Goal: Information Seeking & Learning: Learn about a topic

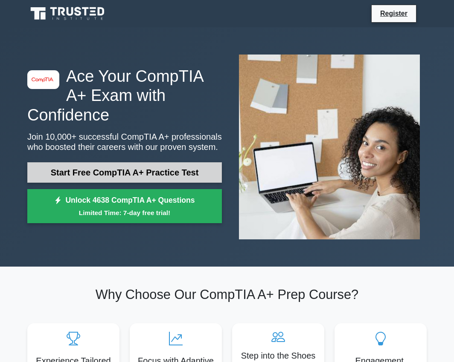
click at [130, 168] on link "Start Free CompTIA A+ Practice Test" at bounding box center [124, 172] width 194 height 20
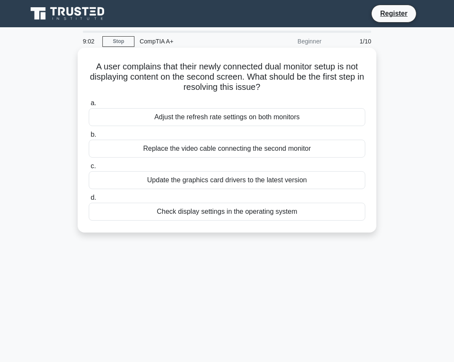
click at [191, 210] on div "Check display settings in the operating system" at bounding box center [227, 212] width 276 height 18
click at [89, 201] on input "d. Check display settings in the operating system" at bounding box center [89, 198] width 0 height 6
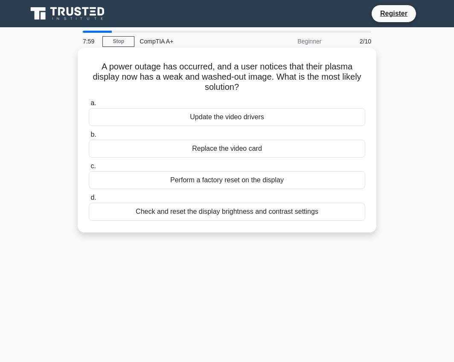
click at [212, 182] on div "Perform a factory reset on the display" at bounding box center [227, 180] width 276 height 18
click at [89, 169] on input "c. Perform a factory reset on the display" at bounding box center [89, 167] width 0 height 6
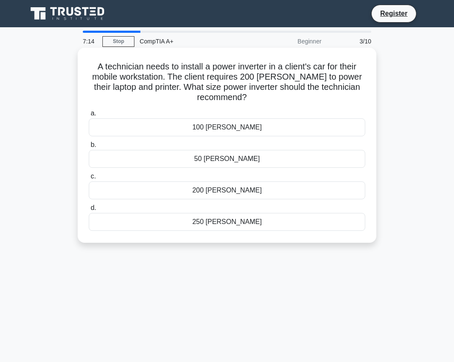
click at [220, 222] on div "250 [PERSON_NAME]" at bounding box center [227, 222] width 276 height 18
click at [89, 211] on input "d. 250 [PERSON_NAME]" at bounding box center [89, 209] width 0 height 6
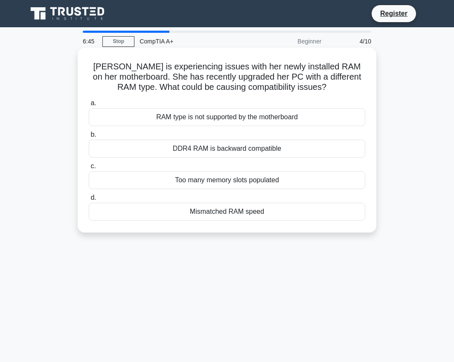
click at [203, 120] on div "RAM type is not supported by the motherboard" at bounding box center [227, 117] width 276 height 18
click at [89, 106] on input "a. RAM type is not supported by the motherboard" at bounding box center [89, 104] width 0 height 6
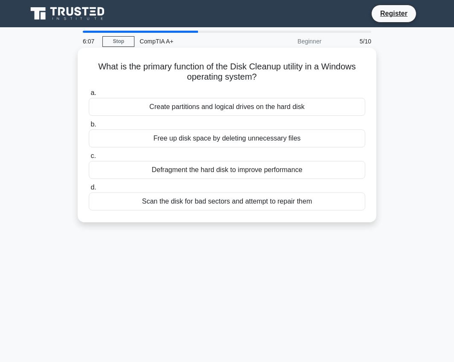
click at [207, 168] on div "Defragment the hard disk to improve performance" at bounding box center [227, 170] width 276 height 18
click at [89, 159] on input "c. Defragment the hard disk to improve performance" at bounding box center [89, 156] width 0 height 6
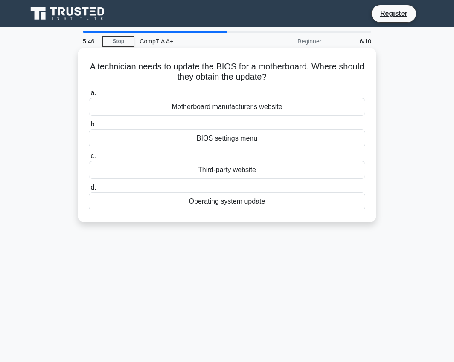
click at [201, 109] on div "Motherboard manufacturer's website" at bounding box center [227, 107] width 276 height 18
click at [89, 96] on input "a. Motherboard manufacturer's website" at bounding box center [89, 93] width 0 height 6
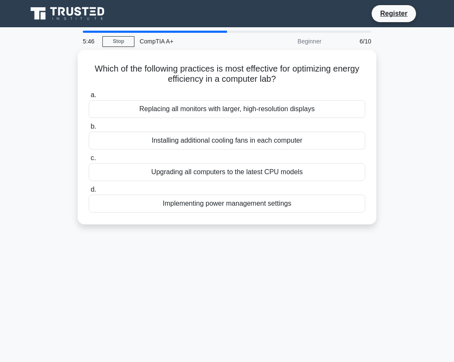
click at [201, 109] on div "Replacing all monitors with larger, high-resolution displays" at bounding box center [227, 109] width 276 height 18
click at [89, 98] on input "a. Replacing all monitors with larger, high-resolution displays" at bounding box center [89, 96] width 0 height 6
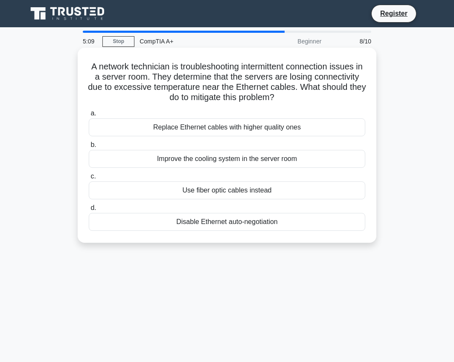
click at [226, 158] on div "Improve the cooling system in the server room" at bounding box center [227, 159] width 276 height 18
click at [89, 148] on input "b. Improve the cooling system in the server room" at bounding box center [89, 145] width 0 height 6
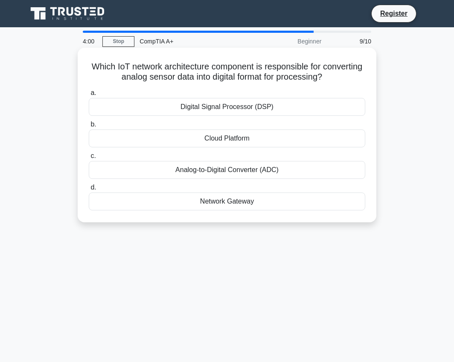
click at [211, 174] on div "Analog-to-Digital Converter (ADC)" at bounding box center [227, 170] width 276 height 18
click at [89, 159] on input "c. Analog-to-Digital Converter (ADC)" at bounding box center [89, 156] width 0 height 6
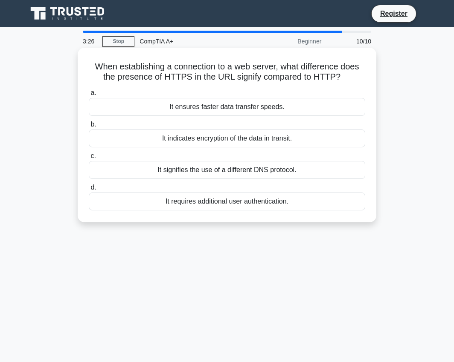
click at [257, 171] on div "It signifies the use of a different DNS protocol." at bounding box center [227, 170] width 276 height 18
click at [89, 159] on input "c. It signifies the use of a different DNS protocol." at bounding box center [89, 156] width 0 height 6
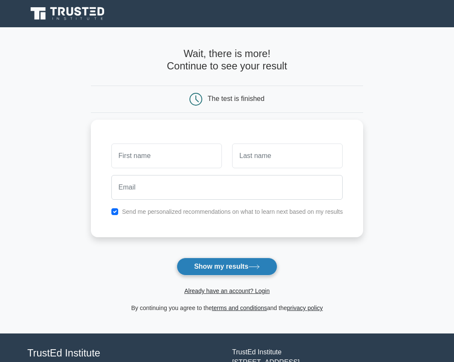
click at [225, 266] on button "Show my results" at bounding box center [227, 267] width 101 height 18
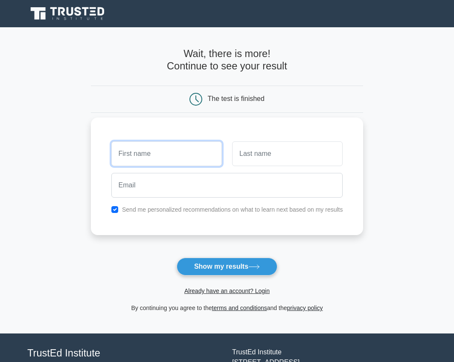
click at [169, 161] on input "text" at bounding box center [166, 154] width 110 height 25
type input "amarno"
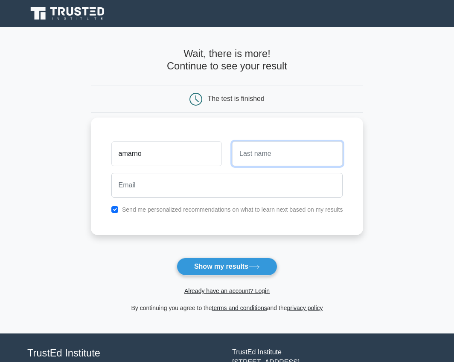
click at [250, 163] on input "text" at bounding box center [287, 154] width 110 height 25
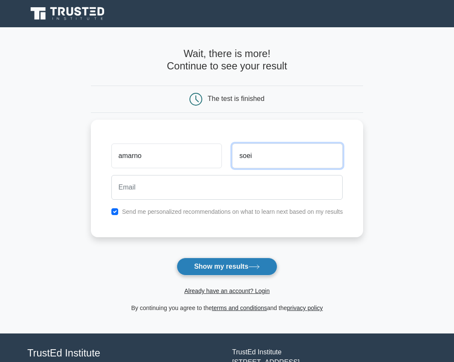
type input "soei"
click at [214, 261] on button "Show my results" at bounding box center [227, 267] width 101 height 18
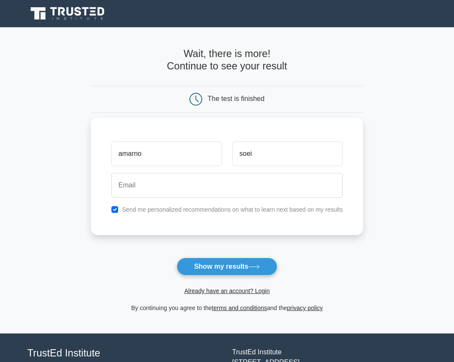
click at [202, 212] on label "Send me personalized recommendations on what to learn next based on my results" at bounding box center [232, 209] width 221 height 7
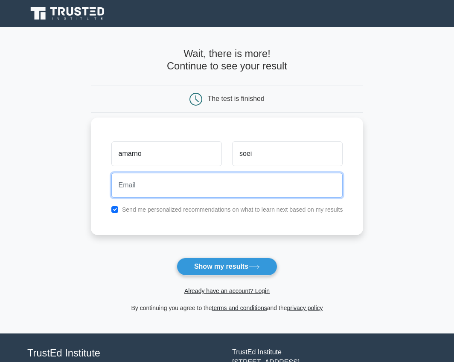
click at [170, 191] on input "email" at bounding box center [227, 185] width 232 height 25
type input "richysoft.rb@gmaol.com"
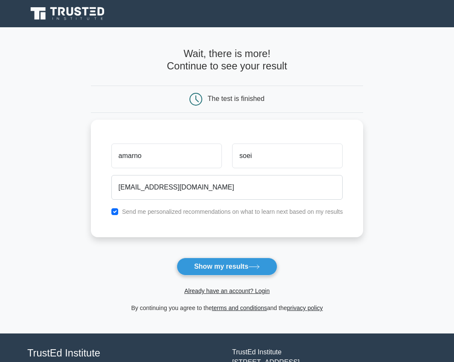
click at [205, 254] on form "Wait, there is more! Continue to see your result The test is finished amarno so…" at bounding box center [227, 181] width 272 height 266
click at [208, 264] on button "Show my results" at bounding box center [227, 267] width 101 height 18
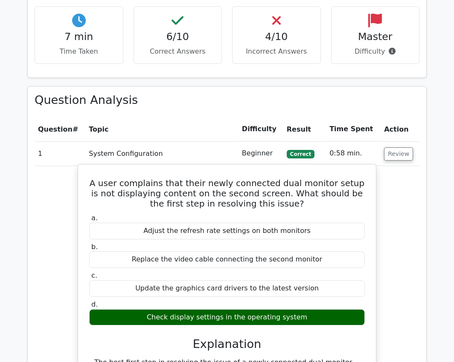
scroll to position [640, 0]
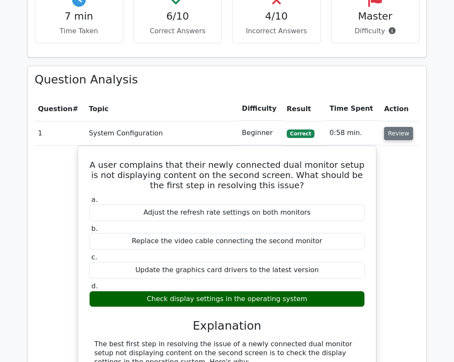
click at [393, 127] on button "Review" at bounding box center [398, 133] width 29 height 13
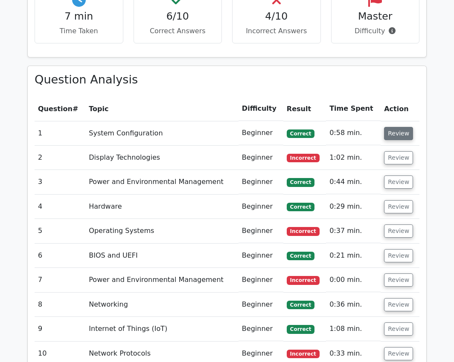
click at [393, 127] on button "Review" at bounding box center [398, 133] width 29 height 13
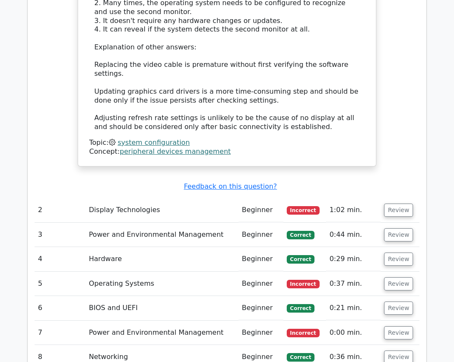
scroll to position [1066, 0]
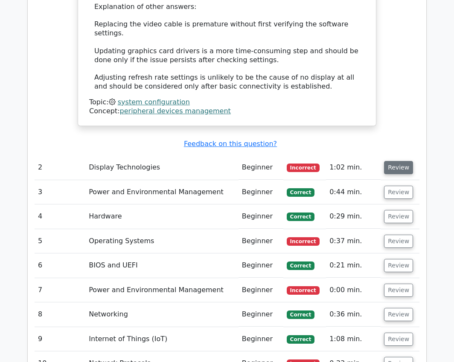
click at [389, 161] on button "Review" at bounding box center [398, 167] width 29 height 13
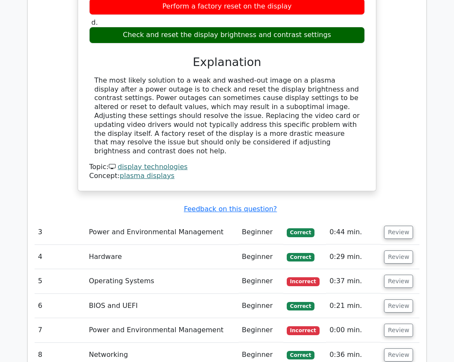
scroll to position [1407, 0]
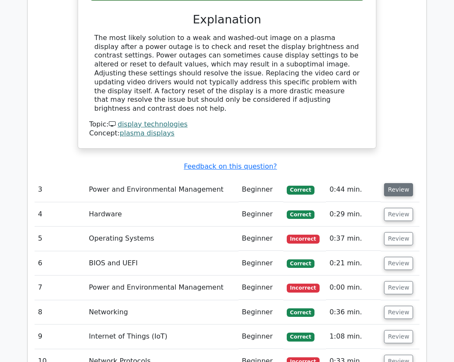
click at [394, 183] on button "Review" at bounding box center [398, 189] width 29 height 13
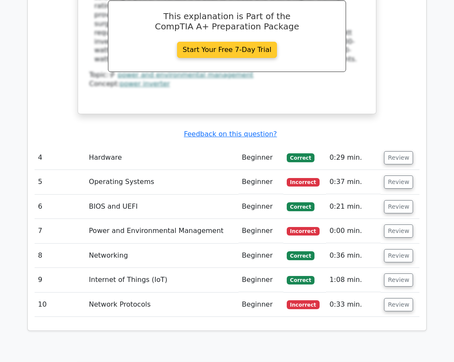
scroll to position [1833, 0]
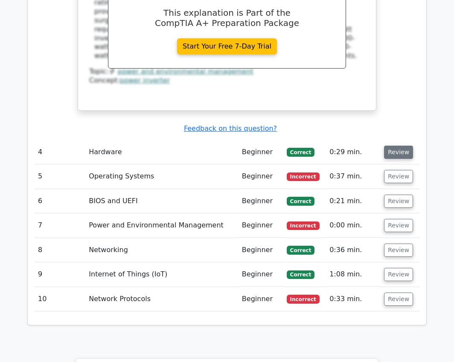
click at [391, 146] on button "Review" at bounding box center [398, 152] width 29 height 13
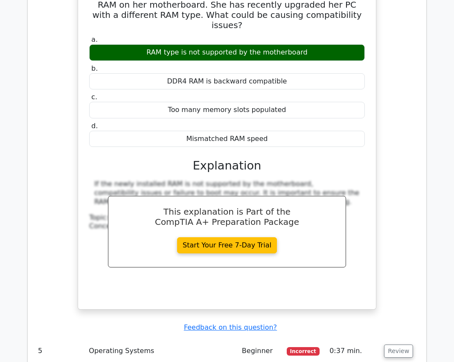
scroll to position [2089, 0]
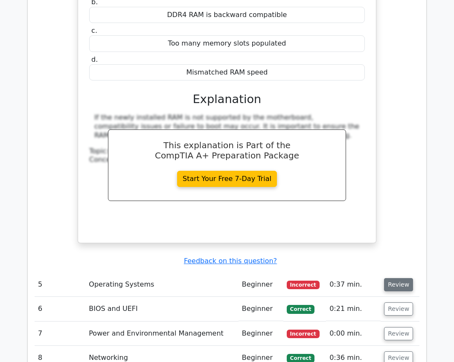
click at [395, 278] on button "Review" at bounding box center [398, 284] width 29 height 13
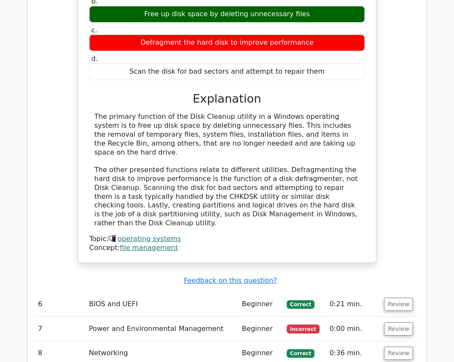
scroll to position [2473, 0]
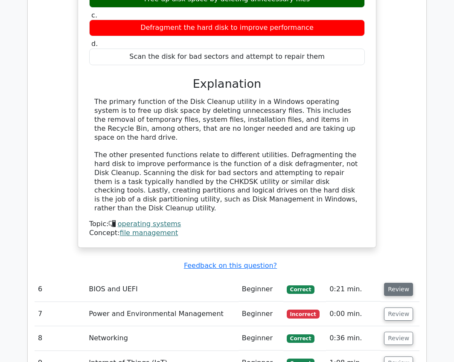
click at [398, 283] on button "Review" at bounding box center [398, 289] width 29 height 13
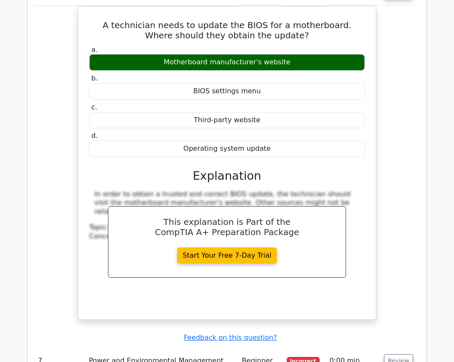
scroll to position [2899, 0]
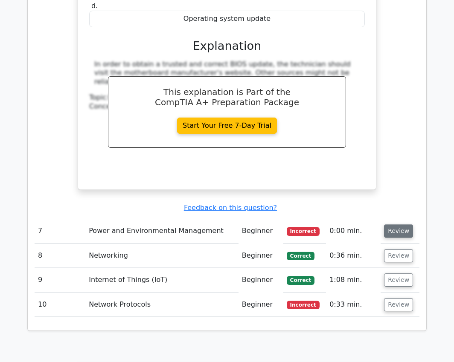
click at [402, 225] on button "Review" at bounding box center [398, 231] width 29 height 13
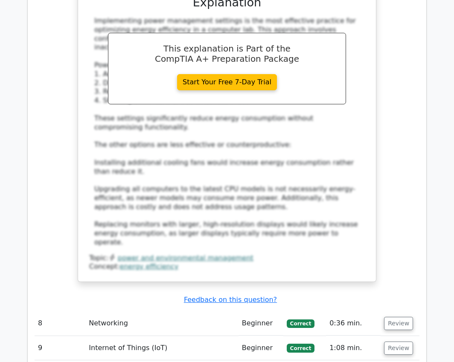
scroll to position [3326, 0]
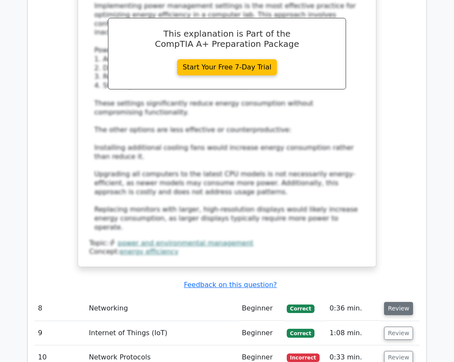
click at [397, 302] on button "Review" at bounding box center [398, 308] width 29 height 13
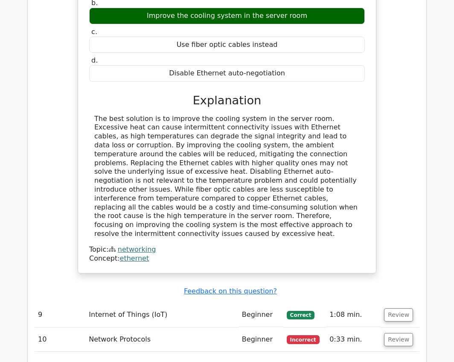
scroll to position [3752, 0]
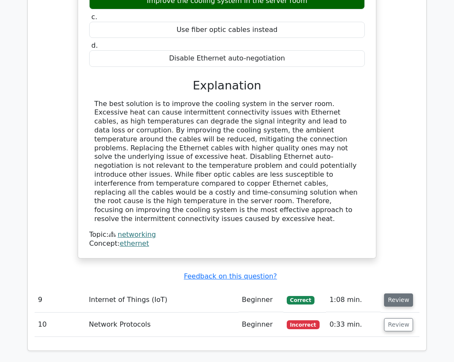
click at [396, 294] on button "Review" at bounding box center [398, 300] width 29 height 13
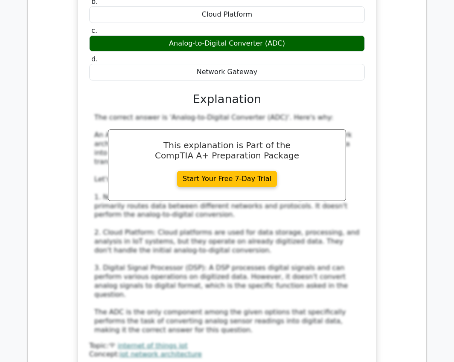
scroll to position [4221, 0]
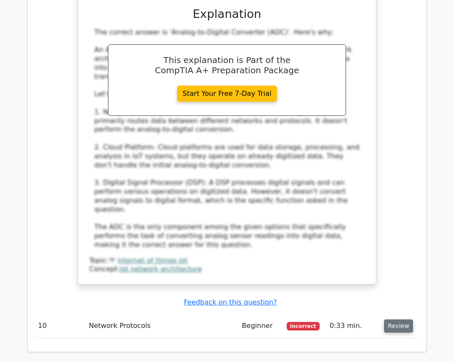
click at [391, 320] on button "Review" at bounding box center [398, 326] width 29 height 13
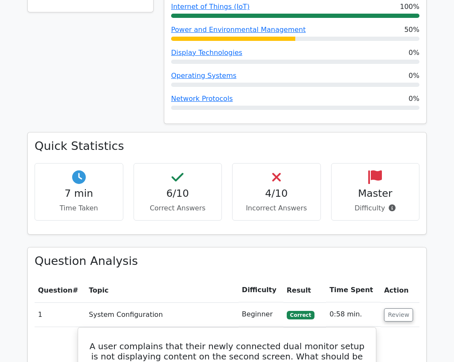
scroll to position [512, 0]
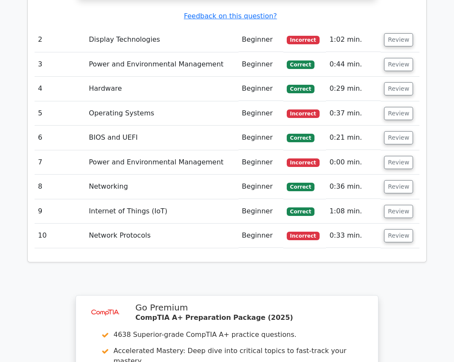
scroll to position [1151, 0]
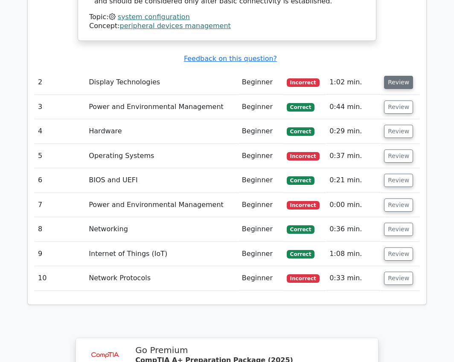
click at [392, 76] on button "Review" at bounding box center [398, 82] width 29 height 13
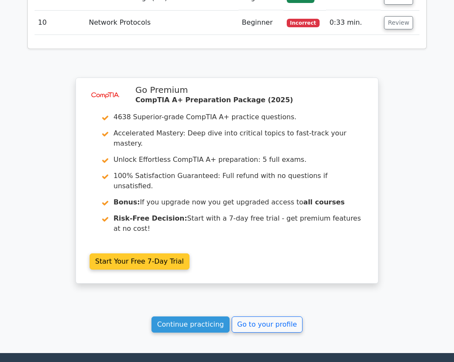
scroll to position [1763, 0]
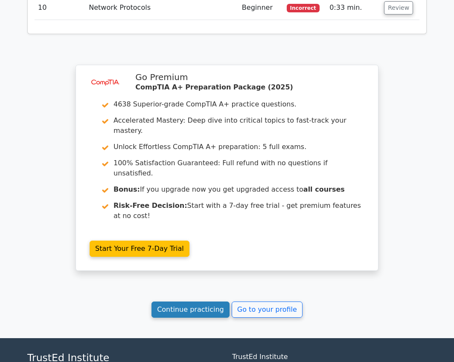
click at [207, 302] on link "Continue practicing" at bounding box center [190, 310] width 78 height 16
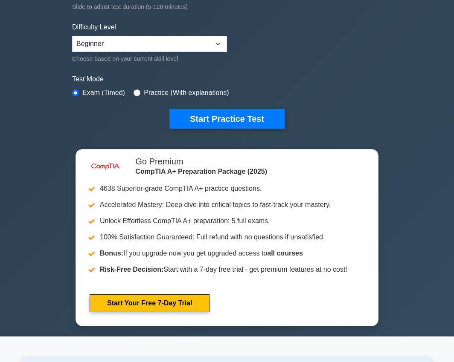
scroll to position [213, 0]
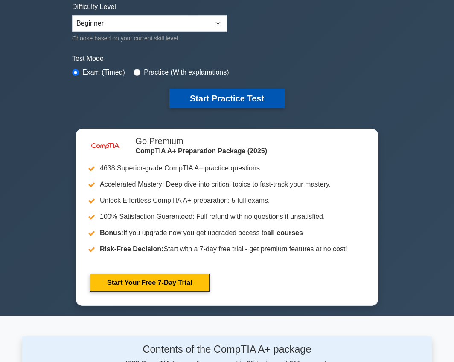
click at [194, 97] on button "Start Practice Test" at bounding box center [226, 99] width 115 height 20
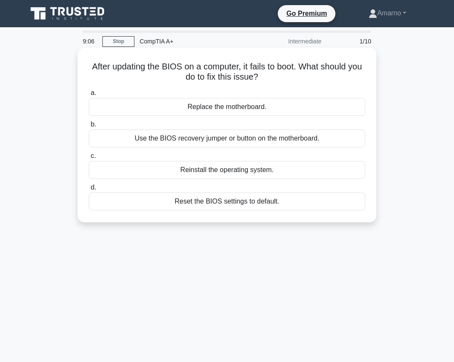
click at [221, 171] on div "Reinstall the operating system." at bounding box center [227, 170] width 276 height 18
click at [89, 159] on input "c. Reinstall the operating system." at bounding box center [89, 156] width 0 height 6
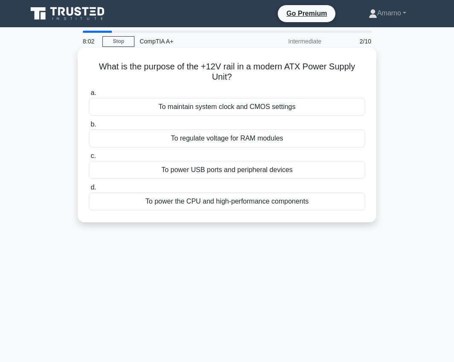
click at [234, 142] on div "To regulate voltage for RAM modules" at bounding box center [227, 139] width 276 height 18
click at [89, 127] on input "b. To regulate voltage for RAM modules" at bounding box center [89, 125] width 0 height 6
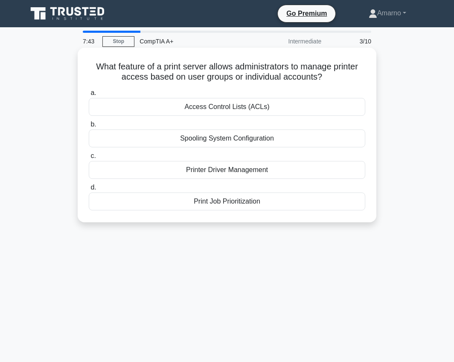
click at [205, 142] on div "Spooling System Configuration" at bounding box center [227, 139] width 276 height 18
click at [89, 127] on input "b. Spooling System Configuration" at bounding box center [89, 125] width 0 height 6
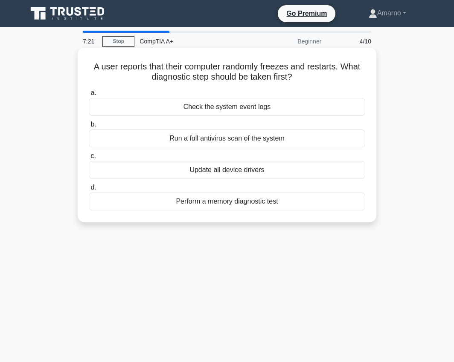
click at [219, 203] on div "Perform a memory diagnostic test" at bounding box center [227, 202] width 276 height 18
click at [89, 191] on input "d. Perform a memory diagnostic test" at bounding box center [89, 188] width 0 height 6
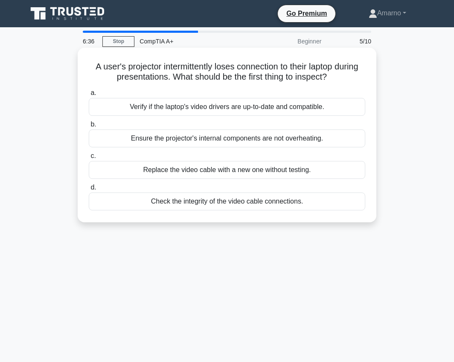
click at [243, 204] on div "Check the integrity of the video cable connections." at bounding box center [227, 202] width 276 height 18
click at [89, 191] on input "d. Check the integrity of the video cable connections." at bounding box center [89, 188] width 0 height 6
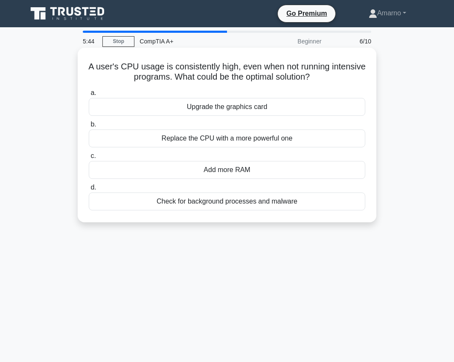
click at [223, 173] on div "Add more RAM" at bounding box center [227, 170] width 276 height 18
click at [89, 159] on input "c. Add more RAM" at bounding box center [89, 156] width 0 height 6
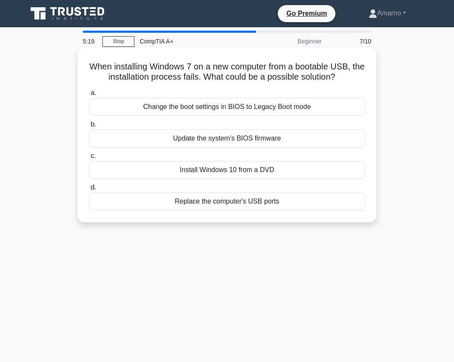
click at [254, 138] on div "Update the system's BIOS firmware" at bounding box center [227, 139] width 276 height 18
click at [89, 127] on input "b. Update the system's BIOS firmware" at bounding box center [89, 125] width 0 height 6
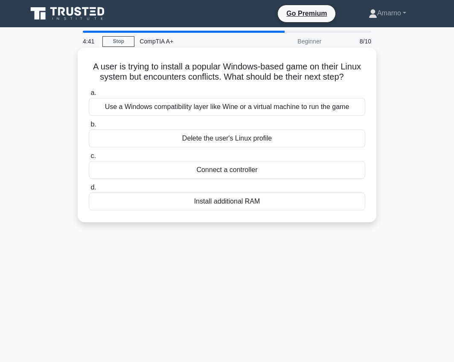
click at [237, 200] on div "Install additional RAM" at bounding box center [227, 202] width 276 height 18
click at [89, 191] on input "d. Install additional RAM" at bounding box center [89, 188] width 0 height 6
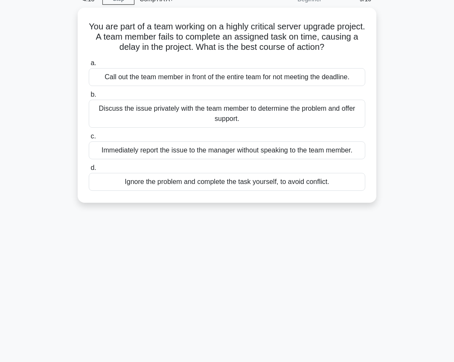
scroll to position [43, 0]
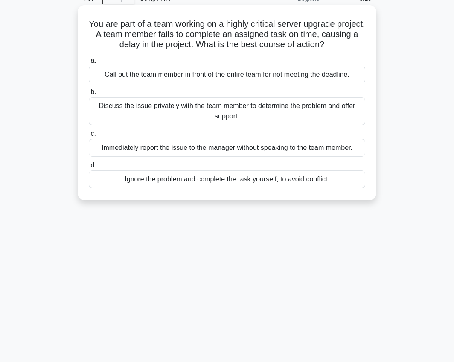
click at [148, 110] on div "Discuss the issue privately with the team member to determine the problem and o…" at bounding box center [227, 111] width 276 height 28
click at [89, 95] on input "b. Discuss the issue privately with the team member to determine the problem an…" at bounding box center [89, 93] width 0 height 6
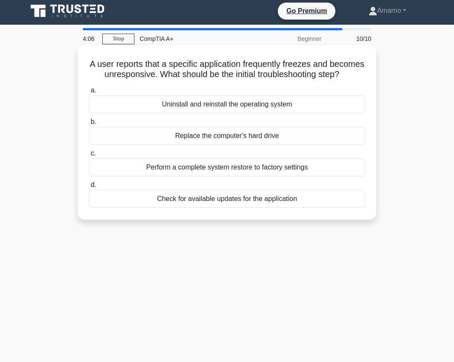
scroll to position [0, 0]
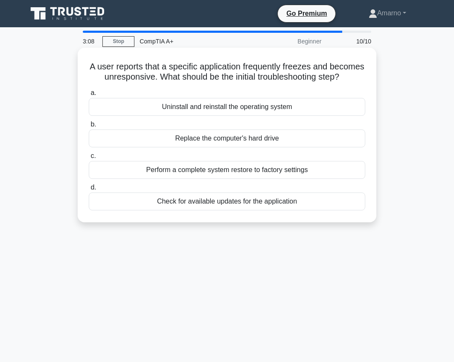
click at [234, 211] on div "Check for available updates for the application" at bounding box center [227, 202] width 276 height 18
click at [89, 191] on input "d. Check for available updates for the application" at bounding box center [89, 188] width 0 height 6
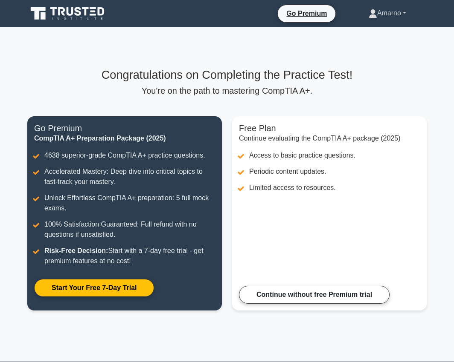
click at [402, 10] on link "Amarno" at bounding box center [387, 13] width 78 height 17
click at [424, 71] on h3 "Congratulations on Completing the Practice Test!" at bounding box center [226, 75] width 399 height 14
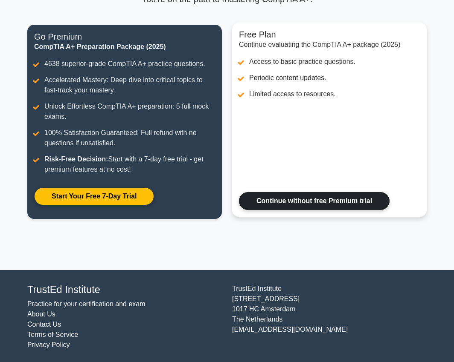
scroll to position [93, 0]
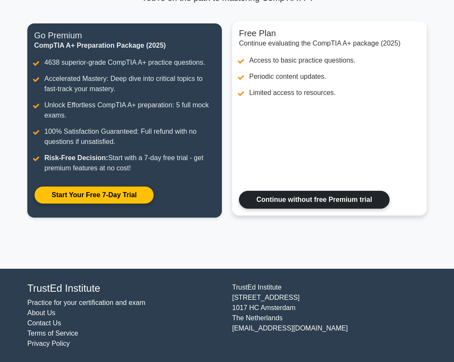
click at [323, 206] on link "Continue without free Premium trial" at bounding box center [314, 200] width 151 height 18
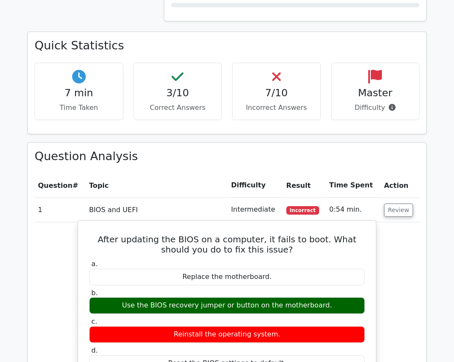
scroll to position [554, 0]
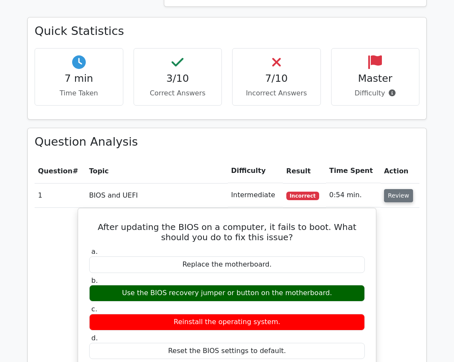
click at [399, 189] on button "Review" at bounding box center [398, 195] width 29 height 13
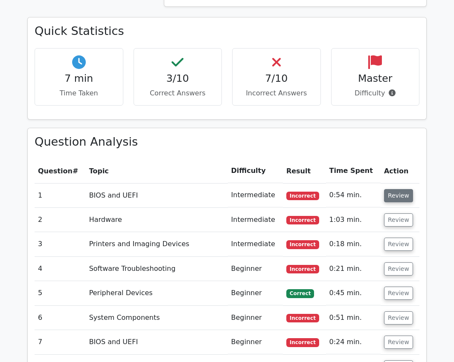
click at [388, 189] on button "Review" at bounding box center [398, 195] width 29 height 13
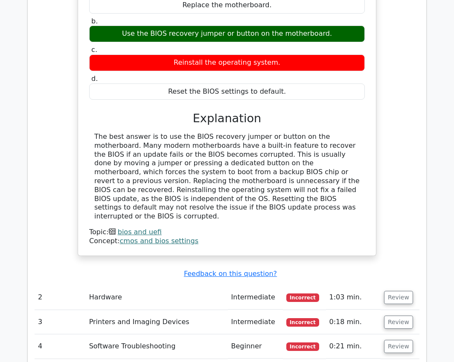
scroll to position [895, 0]
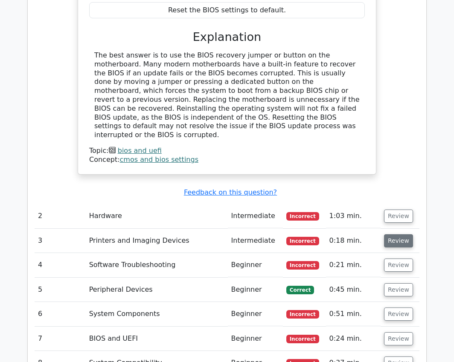
click at [397, 234] on button "Review" at bounding box center [398, 240] width 29 height 13
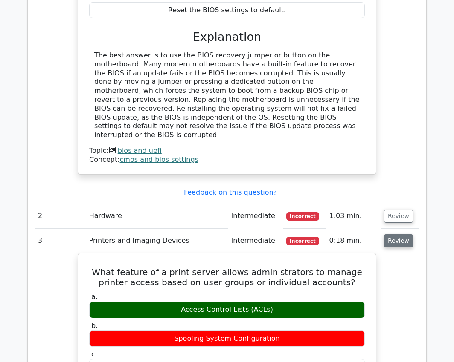
click at [397, 234] on button "Review" at bounding box center [398, 240] width 29 height 13
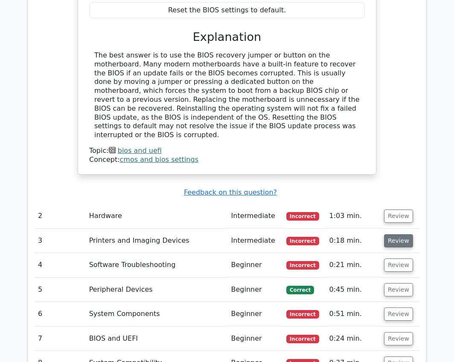
click at [397, 234] on button "Review" at bounding box center [398, 240] width 29 height 13
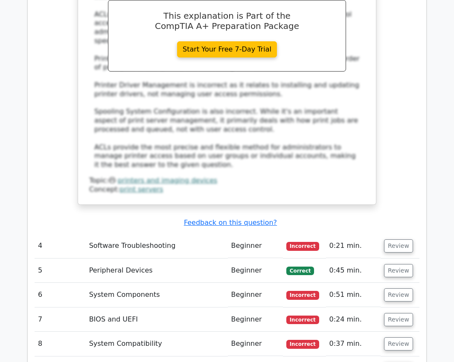
scroll to position [1364, 0]
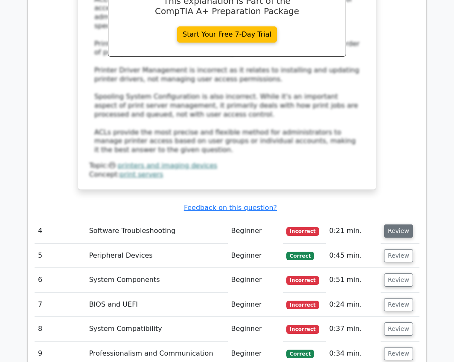
click at [391, 225] on button "Review" at bounding box center [398, 231] width 29 height 13
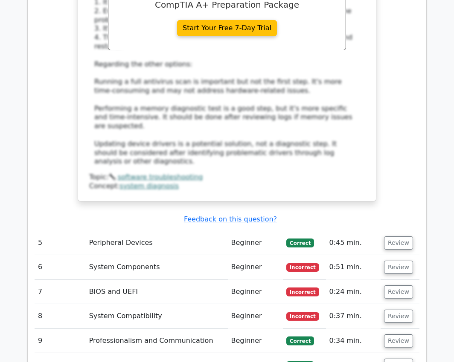
scroll to position [1833, 0]
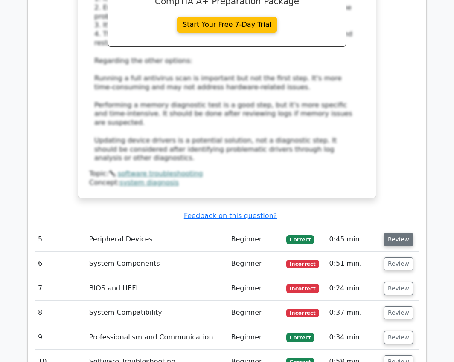
click at [394, 233] on button "Review" at bounding box center [398, 239] width 29 height 13
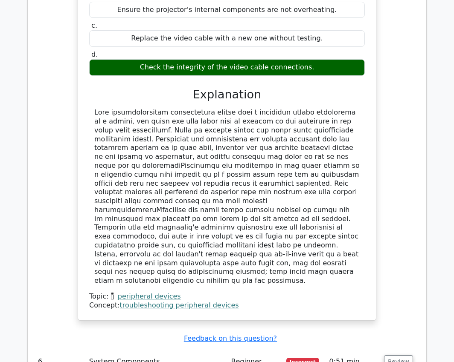
scroll to position [2217, 0]
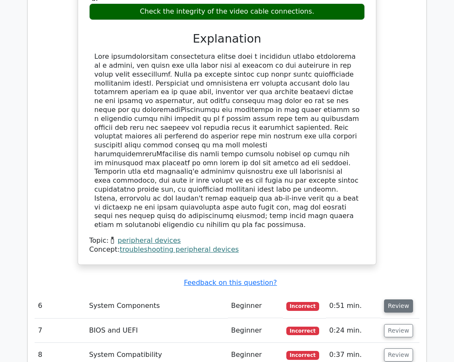
click at [398, 300] on button "Review" at bounding box center [398, 306] width 29 height 13
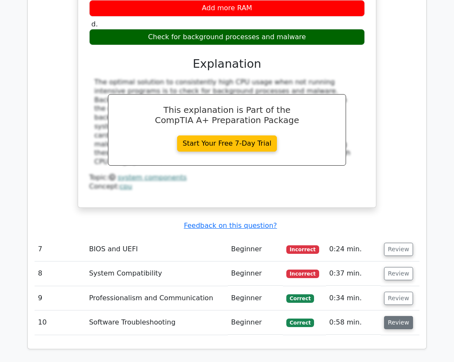
scroll to position [2643, 0]
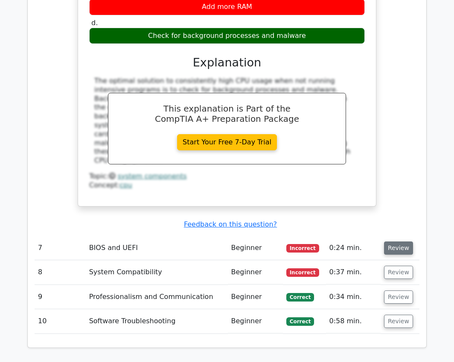
click at [391, 242] on button "Review" at bounding box center [398, 248] width 29 height 13
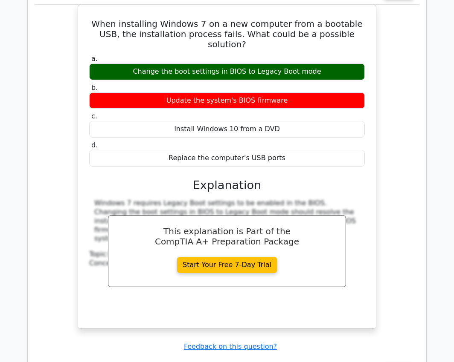
scroll to position [2985, 0]
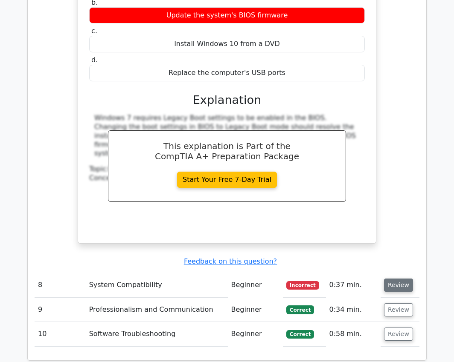
click at [397, 279] on button "Review" at bounding box center [398, 285] width 29 height 13
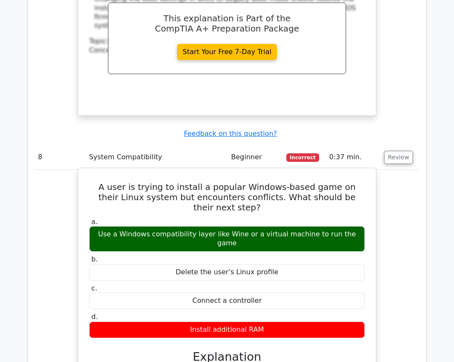
scroll to position [3240, 0]
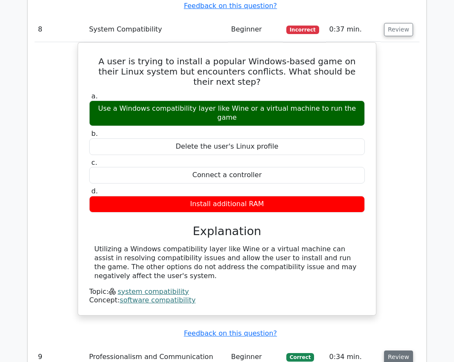
click at [389, 351] on button "Review" at bounding box center [398, 357] width 29 height 13
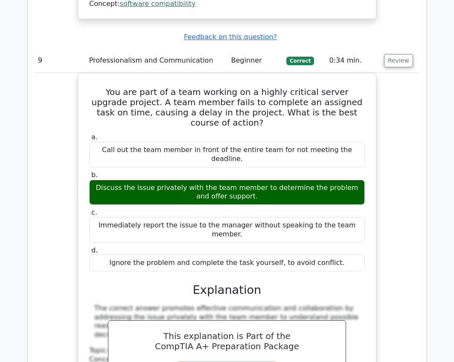
scroll to position [3624, 0]
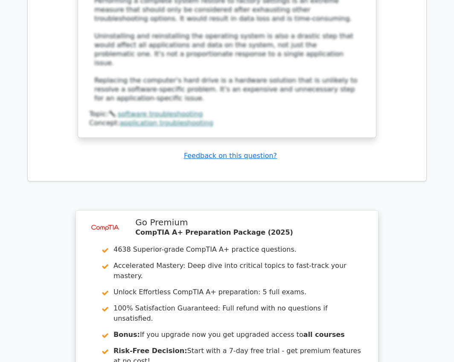
scroll to position [4363, 0]
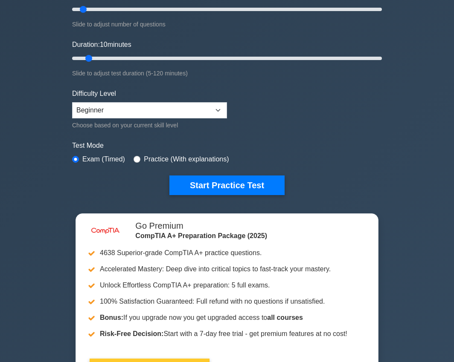
scroll to position [128, 0]
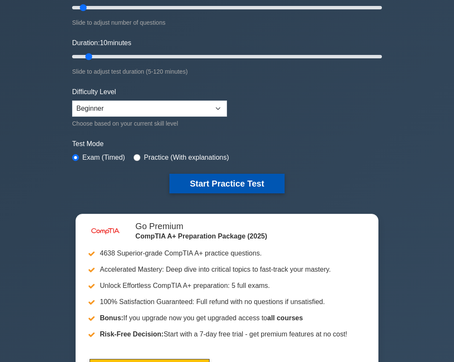
click at [223, 179] on button "Start Practice Test" at bounding box center [226, 184] width 115 height 20
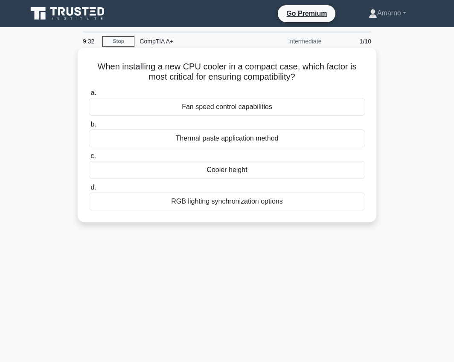
click at [209, 136] on div "Thermal paste application method" at bounding box center [227, 139] width 276 height 18
click at [89, 127] on input "b. Thermal paste application method" at bounding box center [89, 125] width 0 height 6
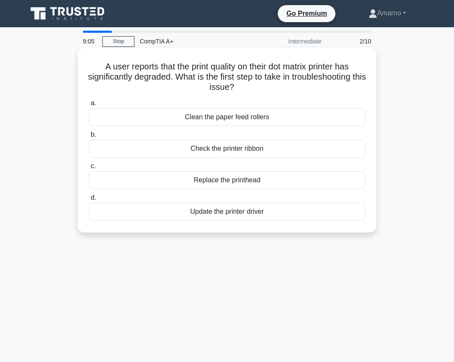
click at [205, 119] on div "Clean the paper feed rollers" at bounding box center [227, 117] width 276 height 18
click at [89, 106] on input "a. Clean the paper feed rollers" at bounding box center [89, 104] width 0 height 6
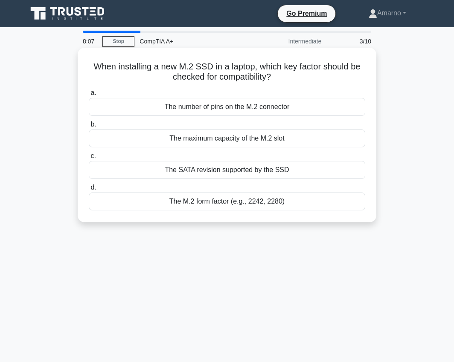
scroll to position [43, 0]
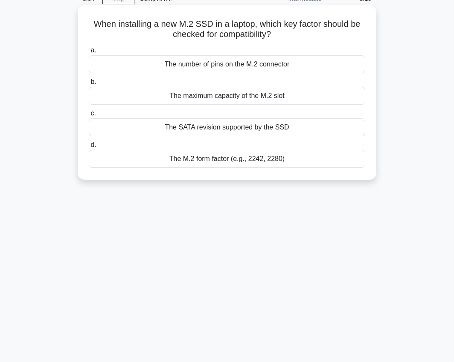
click at [226, 161] on div "The M.2 form factor (e.g., 2242, 2280)" at bounding box center [227, 159] width 276 height 18
click at [89, 148] on input "d. The M.2 form factor (e.g., 2242, 2280)" at bounding box center [89, 145] width 0 height 6
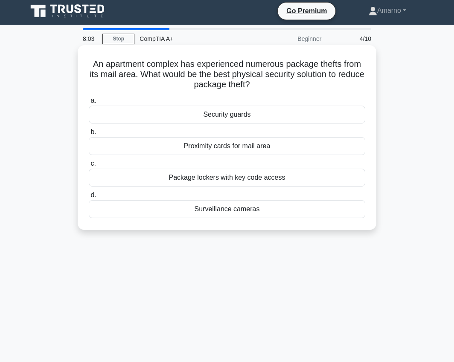
scroll to position [0, 0]
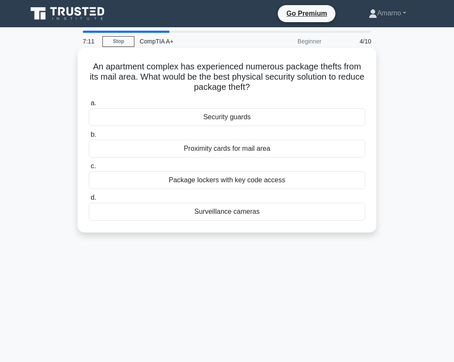
click at [221, 182] on div "Package lockers with key code access" at bounding box center [227, 180] width 276 height 18
click at [89, 169] on input "c. Package lockers with key code access" at bounding box center [89, 167] width 0 height 6
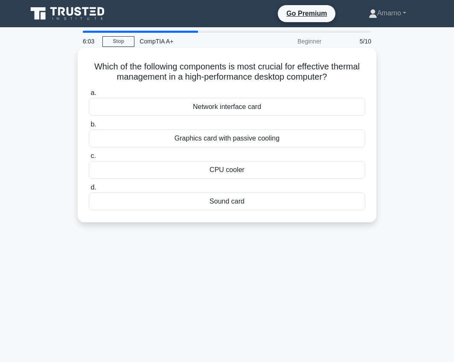
click at [233, 172] on div "CPU cooler" at bounding box center [227, 170] width 276 height 18
click at [89, 159] on input "c. CPU cooler" at bounding box center [89, 156] width 0 height 6
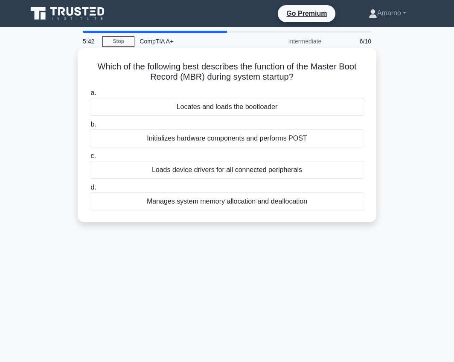
click at [217, 172] on div "Loads device drivers for all connected peripherals" at bounding box center [227, 170] width 276 height 18
click at [89, 159] on input "c. Loads device drivers for all connected peripherals" at bounding box center [89, 156] width 0 height 6
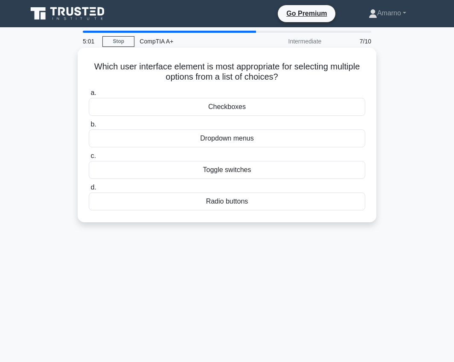
click at [243, 170] on div "Toggle switches" at bounding box center [227, 170] width 276 height 18
click at [89, 159] on input "c. Toggle switches" at bounding box center [89, 156] width 0 height 6
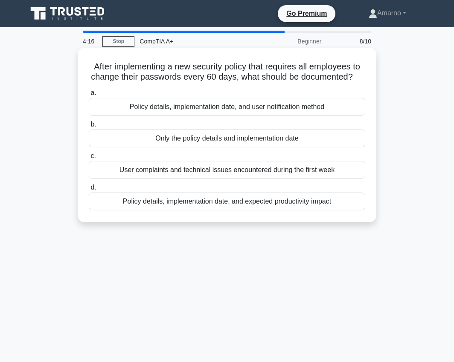
click at [230, 204] on div "Policy details, implementation date, and expected productivity impact" at bounding box center [227, 202] width 276 height 18
click at [89, 191] on input "d. Policy details, implementation date, and expected productivity impact" at bounding box center [89, 188] width 0 height 6
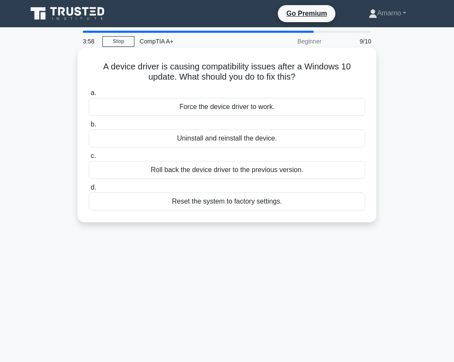
click at [218, 139] on div "Uninstall and reinstall the device." at bounding box center [227, 139] width 276 height 18
click at [89, 127] on input "b. Uninstall and reinstall the device." at bounding box center [89, 125] width 0 height 6
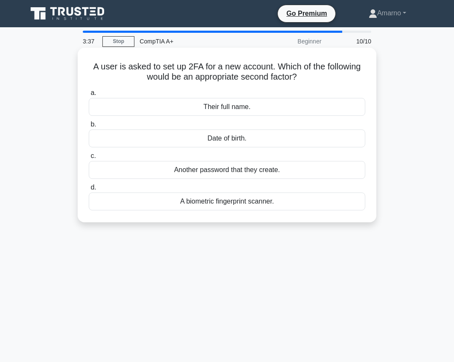
click at [231, 204] on div "A biometric fingerprint scanner." at bounding box center [227, 202] width 276 height 18
click at [89, 191] on input "d. A biometric fingerprint scanner." at bounding box center [89, 188] width 0 height 6
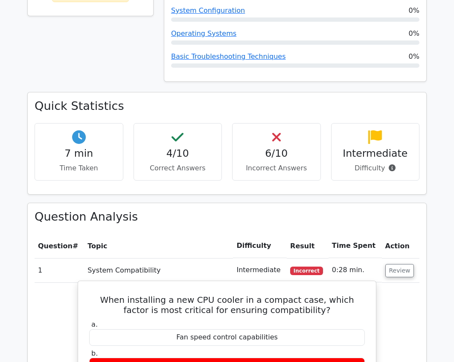
scroll to position [469, 0]
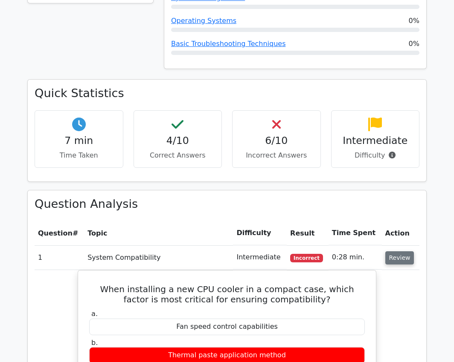
click at [392, 252] on button "Review" at bounding box center [399, 258] width 29 height 13
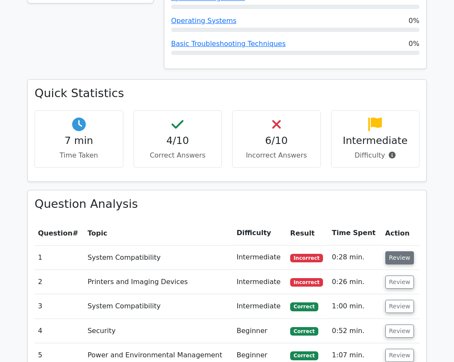
click at [399, 252] on button "Review" at bounding box center [399, 258] width 29 height 13
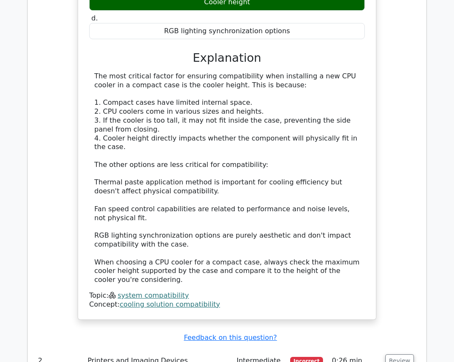
scroll to position [938, 0]
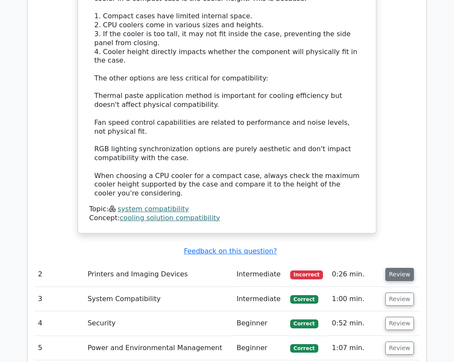
click at [397, 268] on button "Review" at bounding box center [399, 274] width 29 height 13
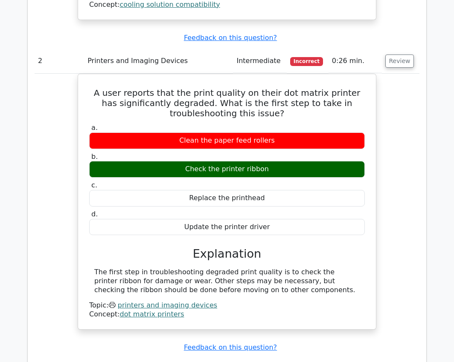
scroll to position [1279, 0]
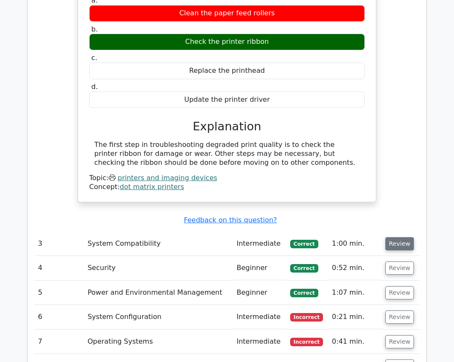
click at [388, 237] on button "Review" at bounding box center [399, 243] width 29 height 13
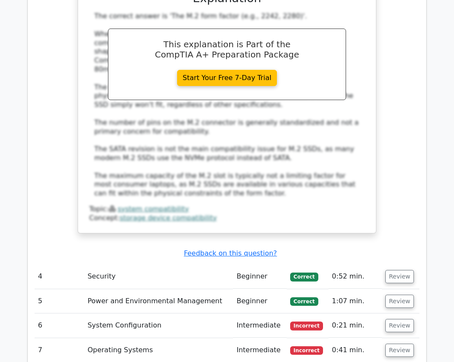
scroll to position [1748, 0]
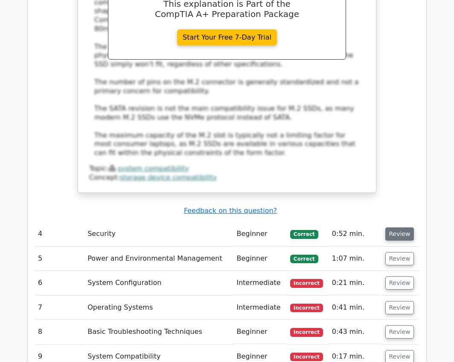
click at [394, 228] on button "Review" at bounding box center [399, 234] width 29 height 13
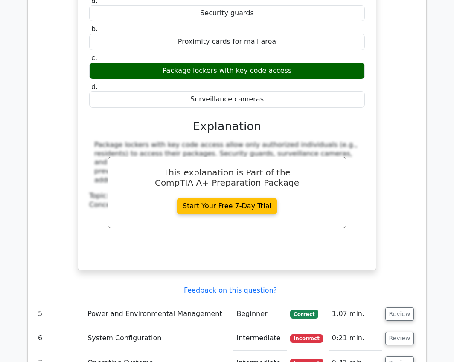
scroll to position [2089, 0]
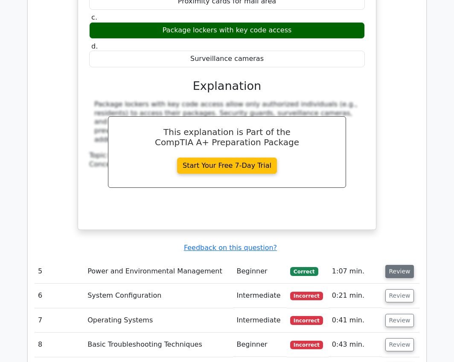
click at [390, 265] on button "Review" at bounding box center [399, 271] width 29 height 13
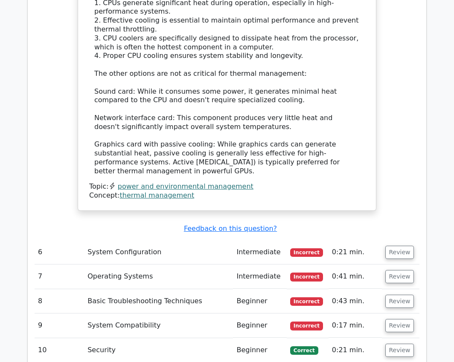
scroll to position [2601, 0]
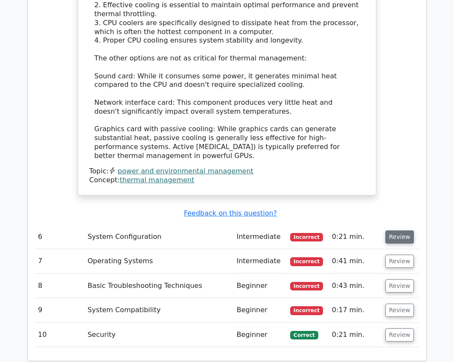
click at [397, 231] on button "Review" at bounding box center [399, 237] width 29 height 13
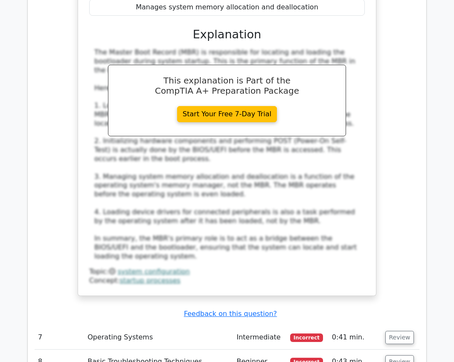
scroll to position [3027, 0]
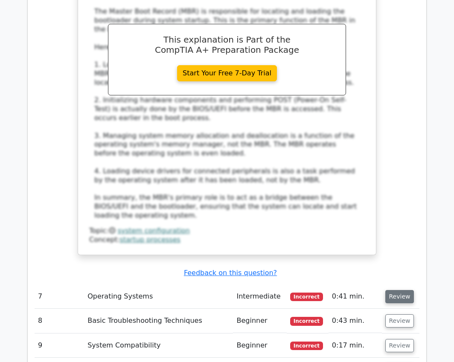
click at [397, 290] on button "Review" at bounding box center [399, 296] width 29 height 13
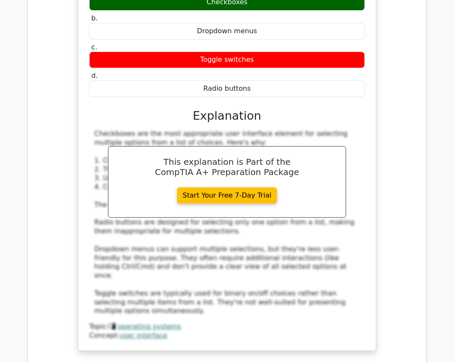
scroll to position [3454, 0]
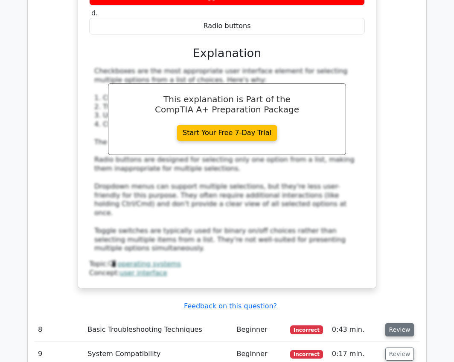
click at [402, 324] on button "Review" at bounding box center [399, 330] width 29 height 13
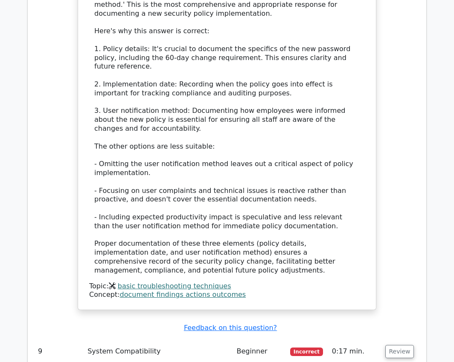
scroll to position [4008, 0]
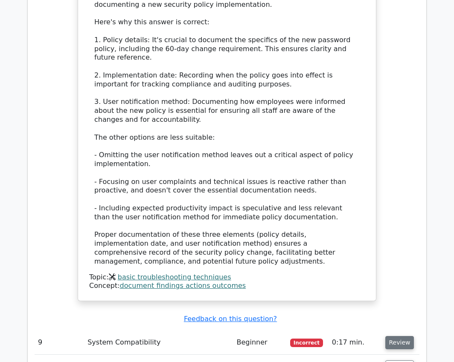
click at [396, 336] on button "Review" at bounding box center [399, 342] width 29 height 13
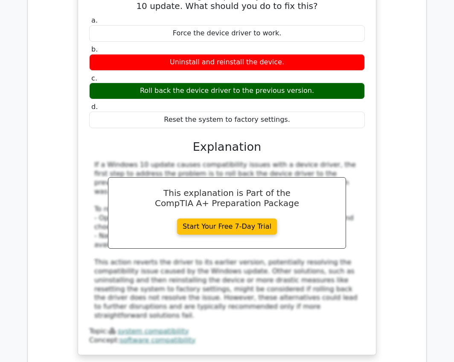
scroll to position [4392, 0]
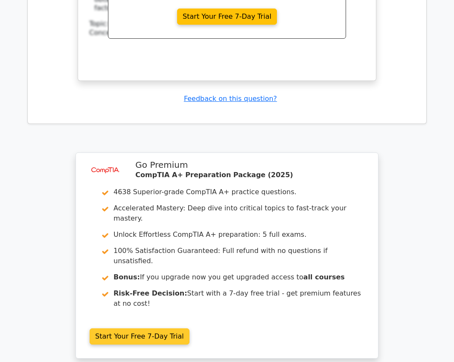
scroll to position [5034, 0]
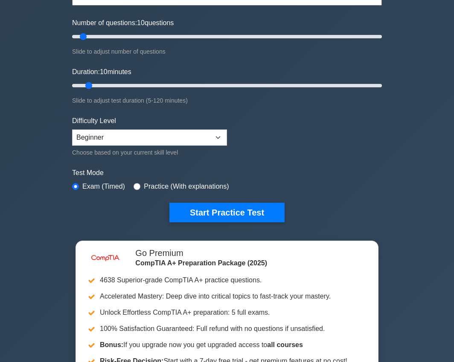
scroll to position [128, 0]
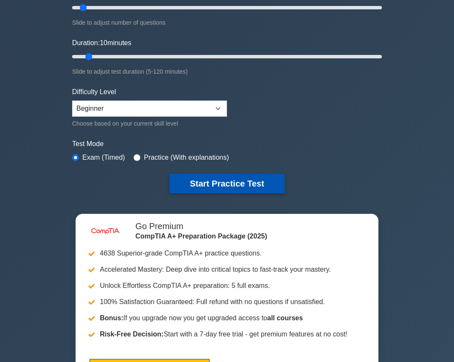
click at [193, 182] on button "Start Practice Test" at bounding box center [226, 184] width 115 height 20
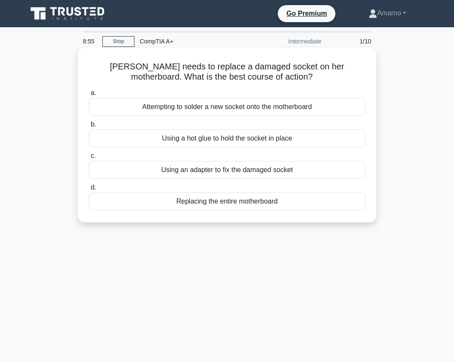
click at [188, 201] on div "Replacing the entire motherboard" at bounding box center [227, 202] width 276 height 18
click at [89, 191] on input "d. Replacing the entire motherboard" at bounding box center [89, 188] width 0 height 6
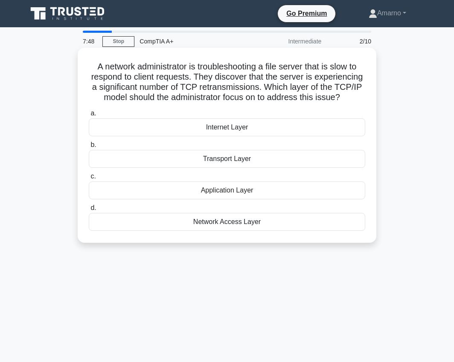
click at [229, 159] on div "Transport Layer" at bounding box center [227, 159] width 276 height 18
click at [89, 148] on input "b. Transport Layer" at bounding box center [89, 145] width 0 height 6
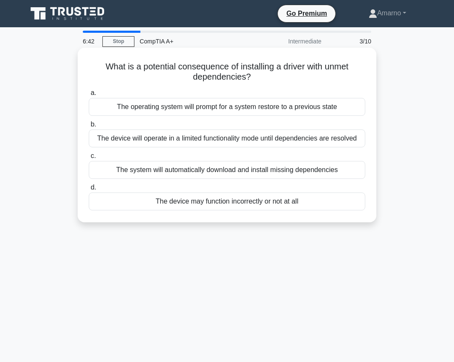
click at [255, 206] on div "The device may function incorrectly or not at all" at bounding box center [227, 202] width 276 height 18
click at [89, 191] on input "d. The device may function incorrectly or not at all" at bounding box center [89, 188] width 0 height 6
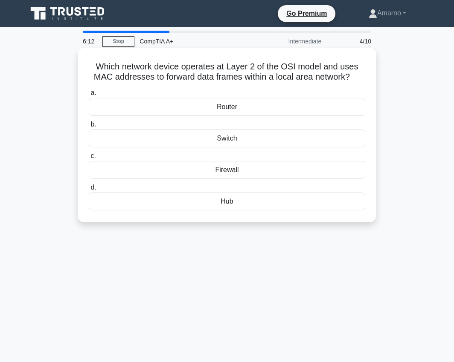
click at [230, 203] on div "Hub" at bounding box center [227, 202] width 276 height 18
click at [89, 191] on input "d. Hub" at bounding box center [89, 188] width 0 height 6
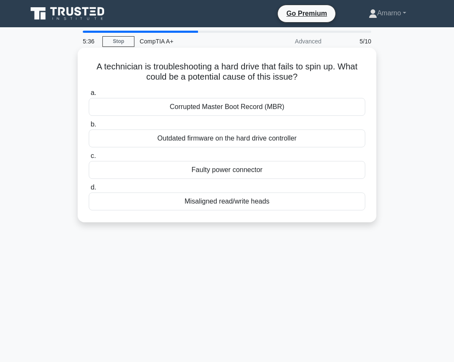
click at [241, 203] on div "Misaligned read/write heads" at bounding box center [227, 202] width 276 height 18
click at [89, 191] on input "d. Misaligned read/write heads" at bounding box center [89, 188] width 0 height 6
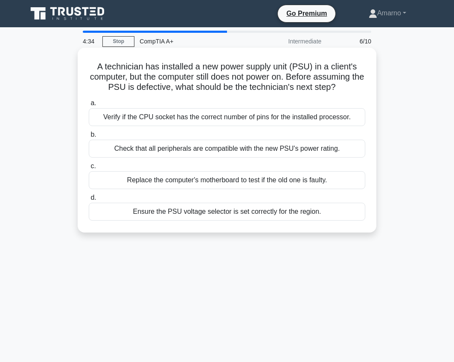
click at [189, 214] on div "Ensure the PSU voltage selector is set correctly for the region." at bounding box center [227, 212] width 276 height 18
click at [89, 201] on input "d. Ensure the PSU voltage selector is set correctly for the region." at bounding box center [89, 198] width 0 height 6
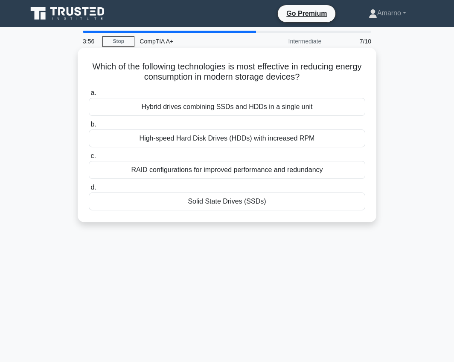
click at [216, 168] on div "RAID configurations for improved performance and redundancy" at bounding box center [227, 170] width 276 height 18
click at [89, 159] on input "c. RAID configurations for improved performance and redundancy" at bounding box center [89, 156] width 0 height 6
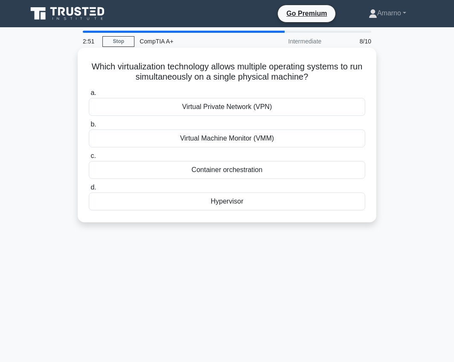
click at [226, 106] on div "Virtual Private Network (VPN)" at bounding box center [227, 107] width 276 height 18
click at [89, 96] on input "a. Virtual Private Network (VPN)" at bounding box center [89, 93] width 0 height 6
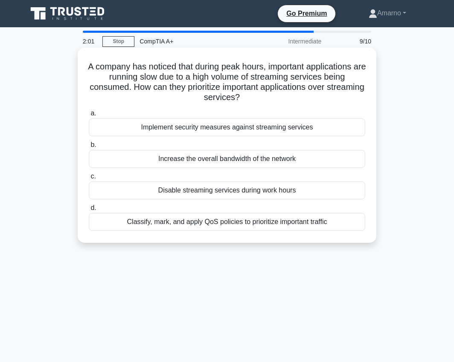
click at [212, 192] on div "Disable streaming services during work hours" at bounding box center [227, 191] width 276 height 18
click at [89, 179] on input "c. Disable streaming services during work hours" at bounding box center [89, 177] width 0 height 6
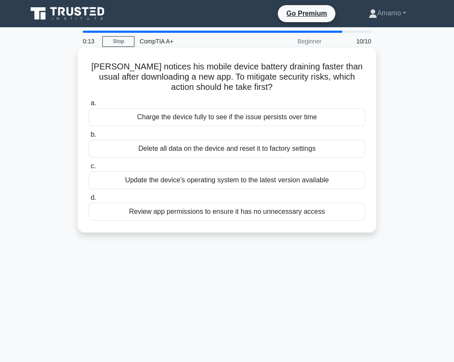
click at [198, 215] on div "Review app permissions to ensure it has no unnecessary access" at bounding box center [227, 212] width 276 height 18
click at [89, 201] on input "d. Review app permissions to ensure it has no unnecessary access" at bounding box center [89, 198] width 0 height 6
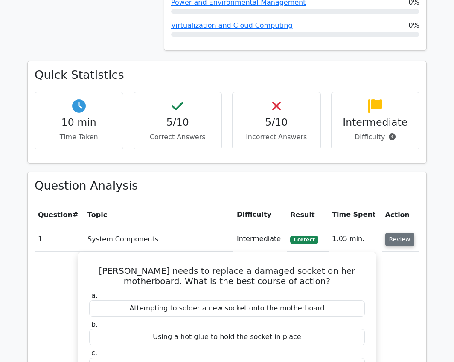
scroll to position [554, 0]
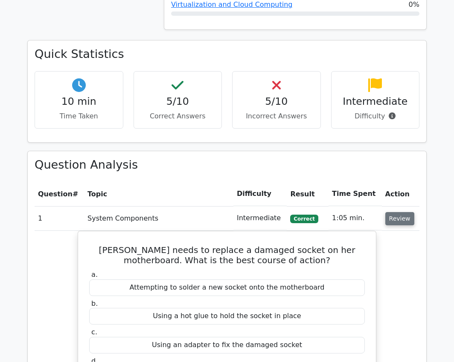
click at [398, 212] on button "Review" at bounding box center [399, 218] width 29 height 13
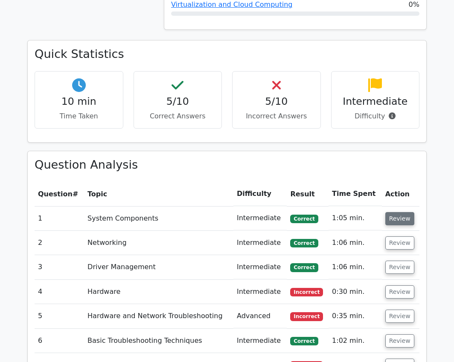
click at [398, 212] on button "Review" at bounding box center [399, 218] width 29 height 13
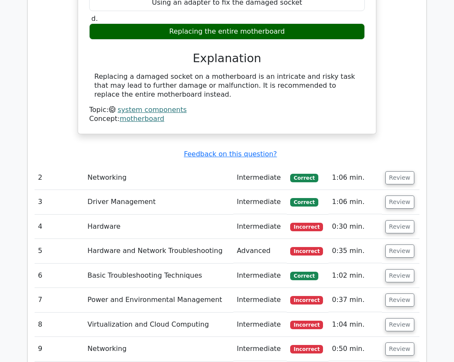
scroll to position [895, 0]
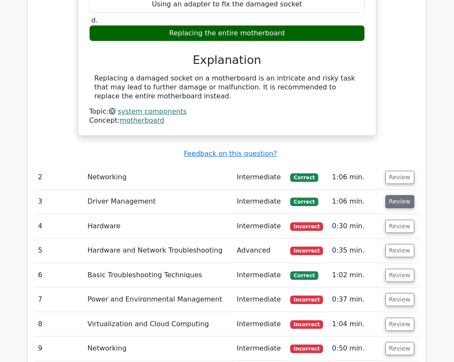
click at [395, 195] on button "Review" at bounding box center [399, 201] width 29 height 13
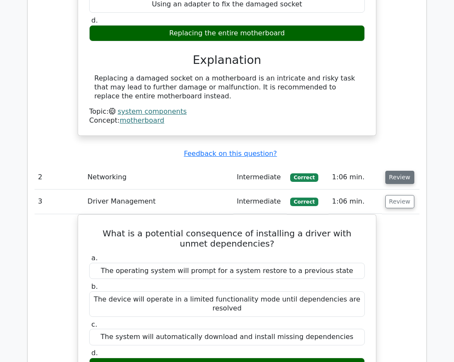
click at [391, 171] on button "Review" at bounding box center [399, 177] width 29 height 13
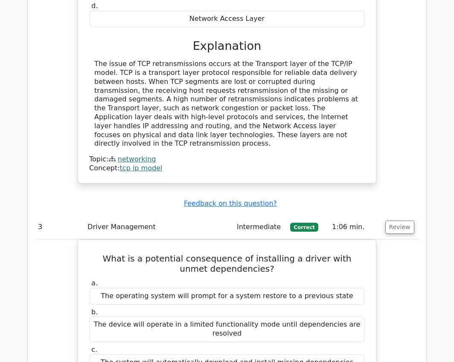
scroll to position [1279, 0]
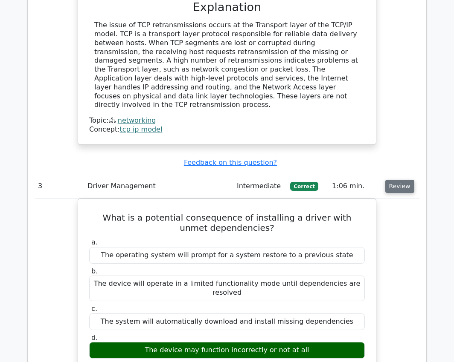
click at [398, 180] on button "Review" at bounding box center [399, 186] width 29 height 13
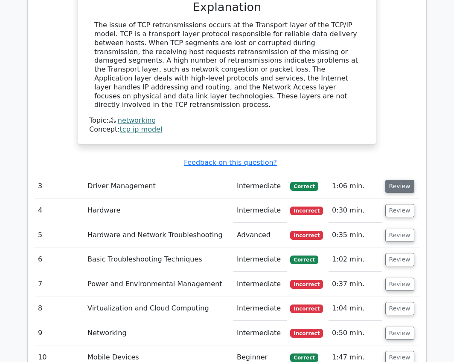
click at [399, 180] on button "Review" at bounding box center [399, 186] width 29 height 13
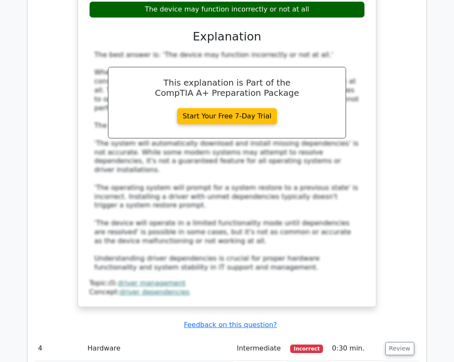
scroll to position [1663, 0]
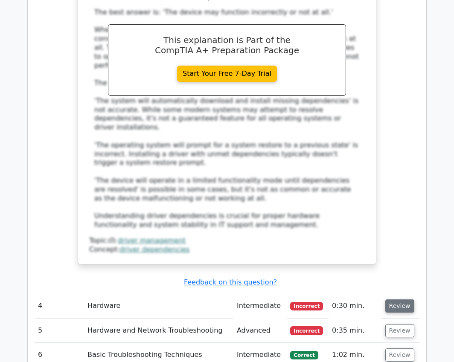
click at [388, 300] on button "Review" at bounding box center [399, 306] width 29 height 13
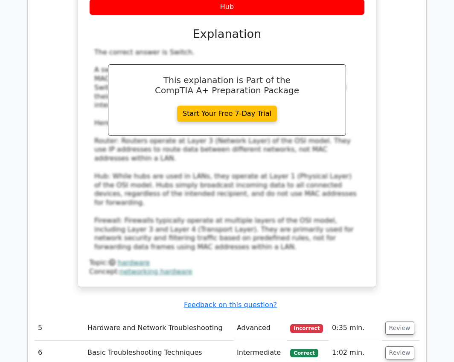
scroll to position [2132, 0]
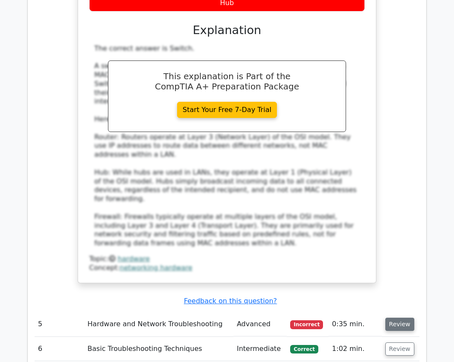
click at [391, 318] on button "Review" at bounding box center [399, 324] width 29 height 13
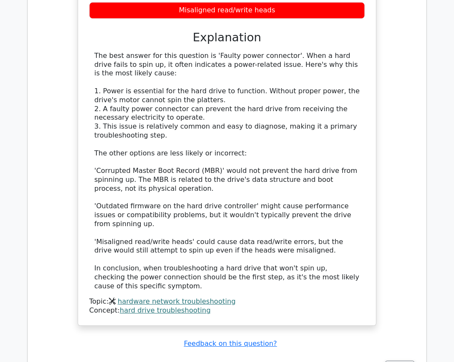
scroll to position [2643, 0]
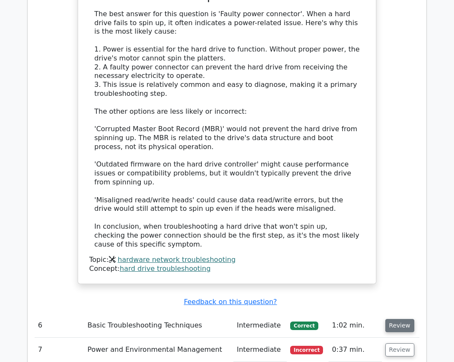
click at [400, 319] on button "Review" at bounding box center [399, 325] width 29 height 13
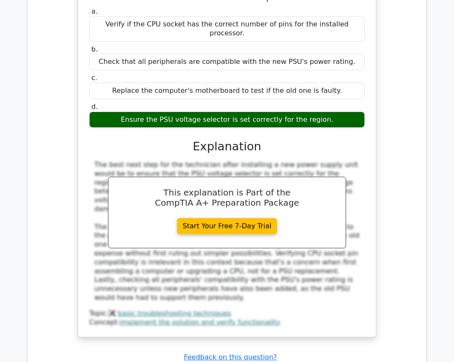
scroll to position [3112, 0]
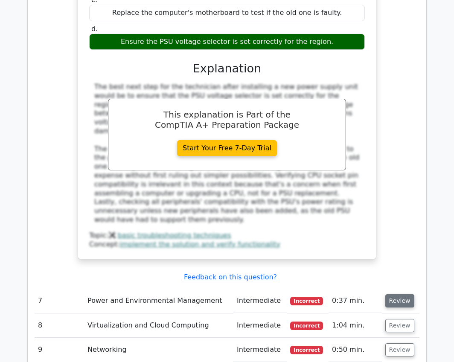
click at [391, 295] on button "Review" at bounding box center [399, 301] width 29 height 13
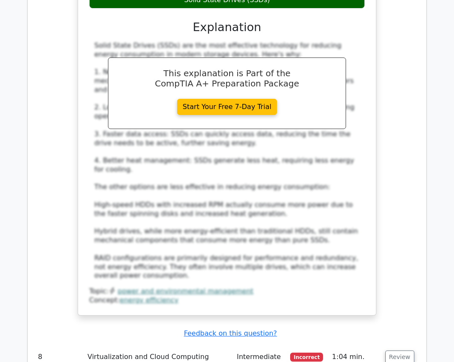
scroll to position [3624, 0]
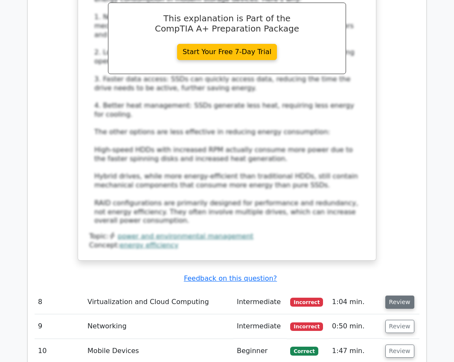
click at [392, 296] on button "Review" at bounding box center [399, 302] width 29 height 13
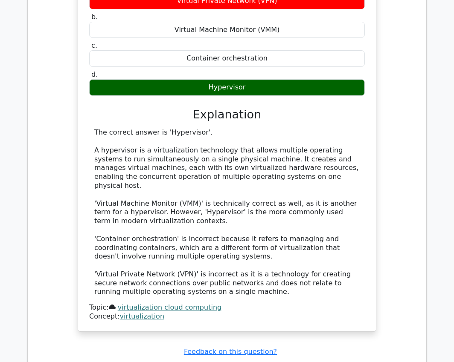
scroll to position [4008, 0]
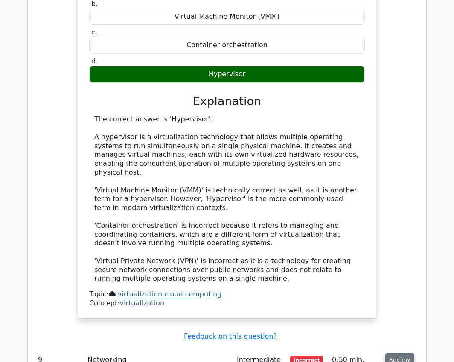
click at [394, 354] on button "Review" at bounding box center [399, 360] width 29 height 13
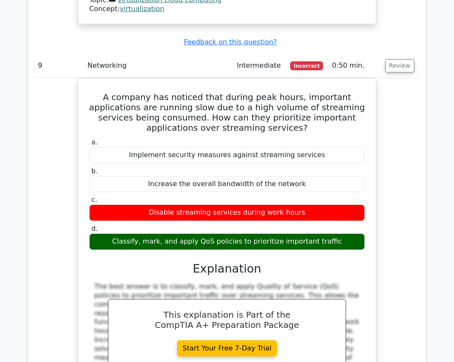
scroll to position [4392, 0]
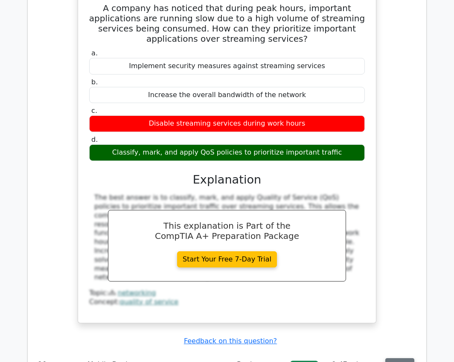
click at [389, 359] on button "Review" at bounding box center [399, 365] width 29 height 13
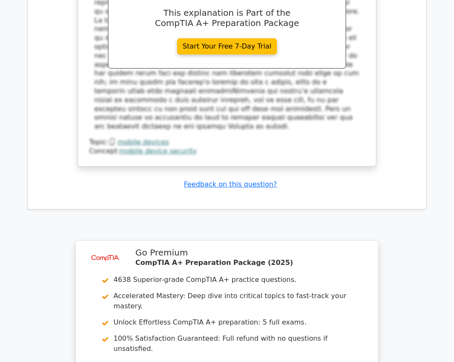
scroll to position [5000, 0]
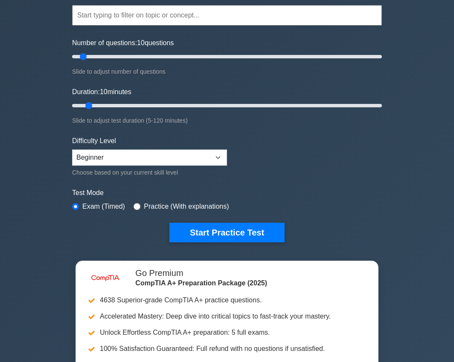
scroll to position [128, 0]
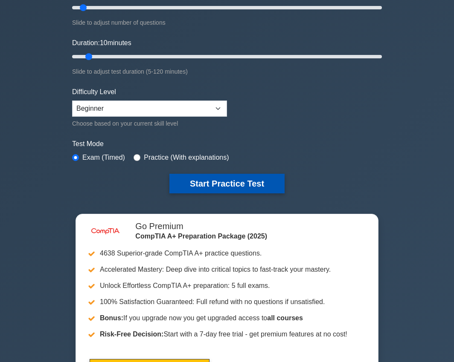
click at [219, 181] on button "Start Practice Test" at bounding box center [226, 184] width 115 height 20
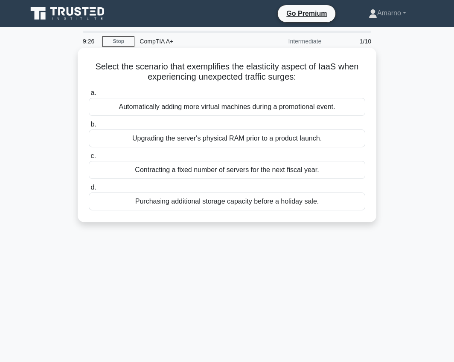
click at [173, 138] on div "Upgrading the server's physical RAM prior to a product launch." at bounding box center [227, 139] width 276 height 18
click at [89, 127] on input "b. Upgrading the server's physical RAM prior to a product launch." at bounding box center [89, 125] width 0 height 6
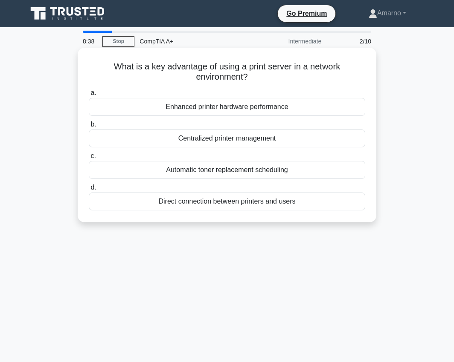
click at [220, 141] on div "Centralized printer management" at bounding box center [227, 139] width 276 height 18
click at [89, 127] on input "b. Centralized printer management" at bounding box center [89, 125] width 0 height 6
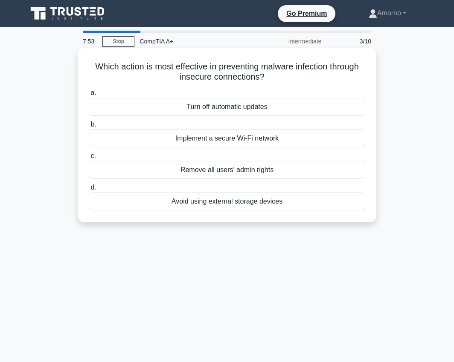
click at [220, 204] on div "Avoid using external storage devices" at bounding box center [227, 202] width 276 height 18
click at [89, 191] on input "d. Avoid using external storage devices" at bounding box center [89, 188] width 0 height 6
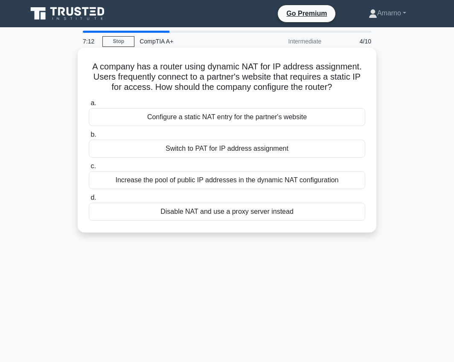
click at [217, 214] on div "Disable NAT and use a proxy server instead" at bounding box center [227, 212] width 276 height 18
click at [89, 201] on input "d. Disable NAT and use a proxy server instead" at bounding box center [89, 198] width 0 height 6
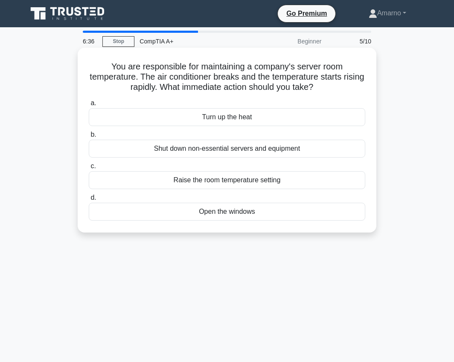
click at [222, 213] on div "Open the windows" at bounding box center [227, 212] width 276 height 18
click at [89, 201] on input "d. Open the windows" at bounding box center [89, 198] width 0 height 6
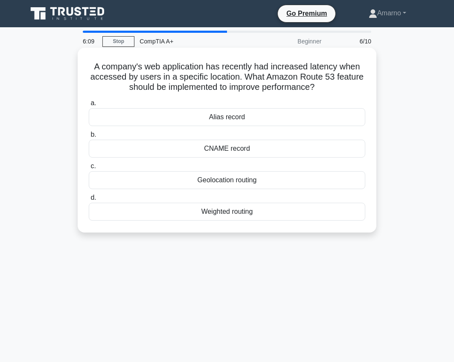
click at [235, 116] on div "Alias record" at bounding box center [227, 117] width 276 height 18
click at [89, 106] on input "a. Alias record" at bounding box center [89, 104] width 0 height 6
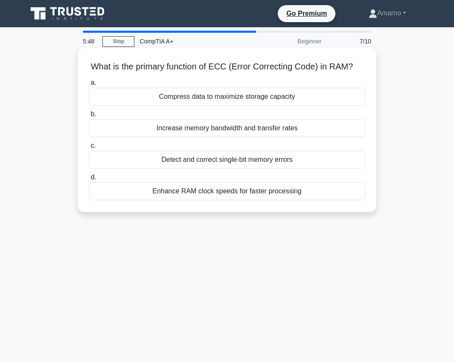
click at [184, 194] on div "Enhance RAM clock speeds for faster processing" at bounding box center [227, 191] width 276 height 18
click at [89, 180] on input "d. Enhance RAM clock speeds for faster processing" at bounding box center [89, 178] width 0 height 6
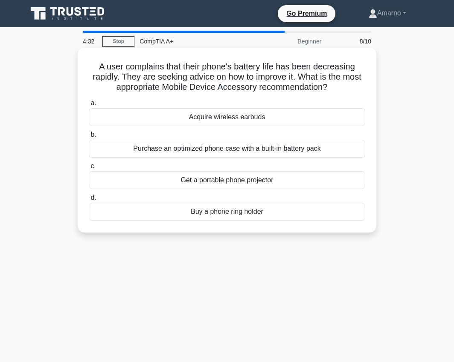
click at [200, 150] on div "Purchase an optimized phone case with a built-in battery pack" at bounding box center [227, 149] width 276 height 18
click at [89, 138] on input "b. Purchase an optimized phone case with a built-in battery pack" at bounding box center [89, 135] width 0 height 6
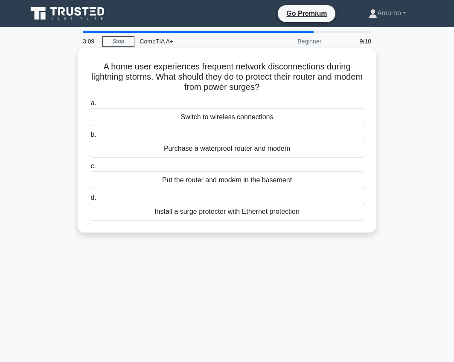
click at [172, 215] on div "Install a surge protector with Ethernet protection" at bounding box center [227, 212] width 276 height 18
click at [89, 201] on input "d. Install a surge protector with Ethernet protection" at bounding box center [89, 198] width 0 height 6
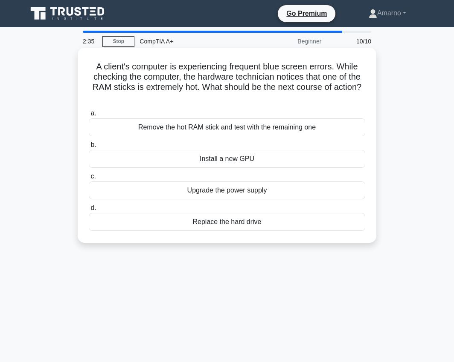
click at [248, 192] on div "Upgrade the power supply" at bounding box center [227, 191] width 276 height 18
click at [89, 179] on input "c. Upgrade the power supply" at bounding box center [89, 177] width 0 height 6
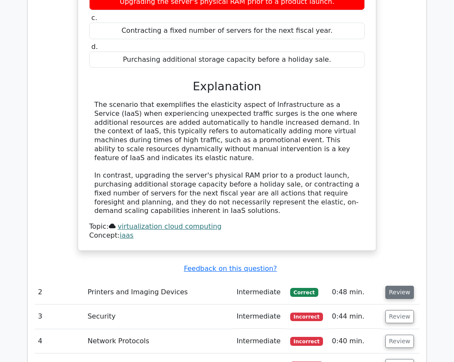
scroll to position [895, 0]
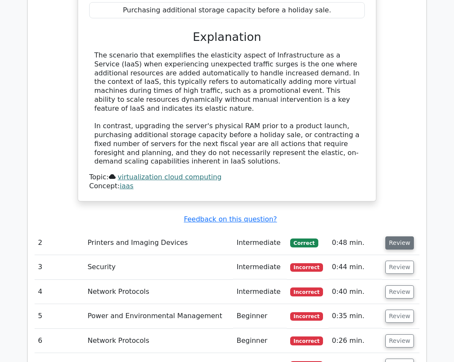
click at [399, 237] on button "Review" at bounding box center [399, 243] width 29 height 13
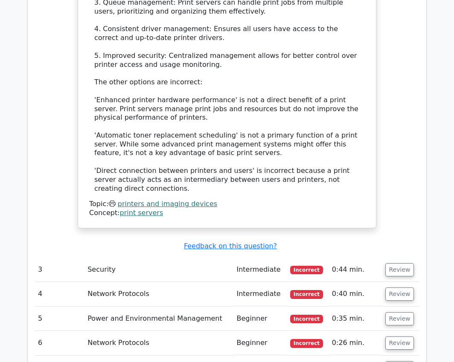
scroll to position [1450, 0]
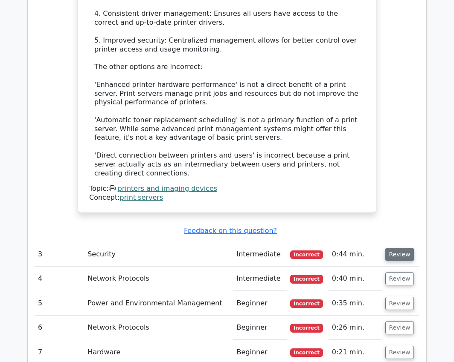
click at [407, 248] on button "Review" at bounding box center [399, 254] width 29 height 13
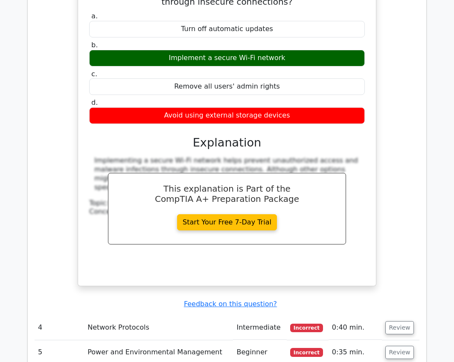
scroll to position [1748, 0]
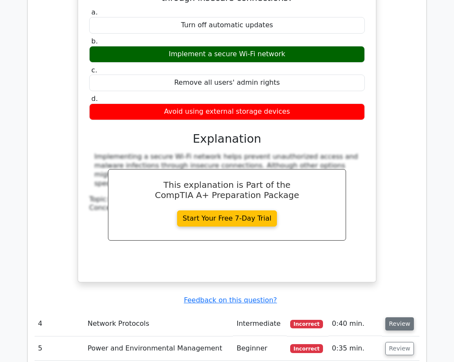
click at [394, 318] on button "Review" at bounding box center [399, 324] width 29 height 13
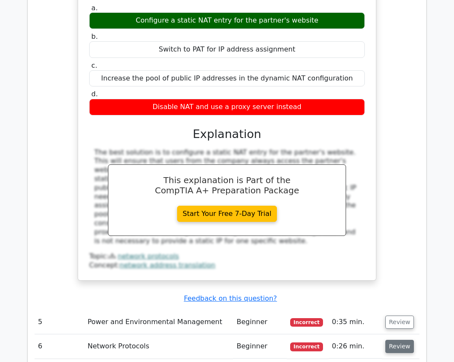
scroll to position [2174, 0]
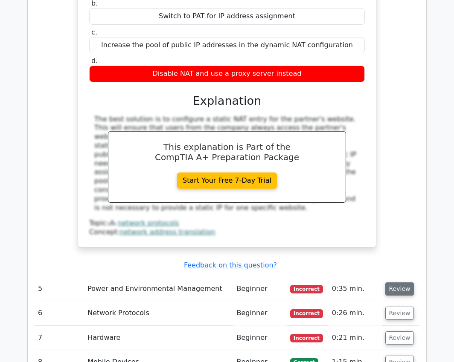
click at [403, 283] on button "Review" at bounding box center [399, 289] width 29 height 13
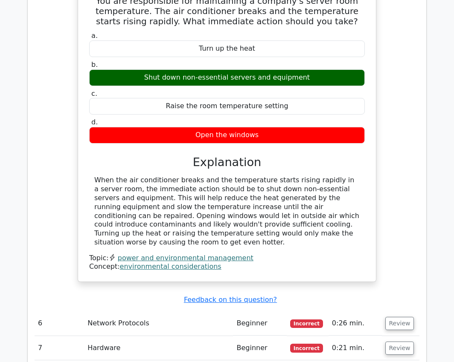
scroll to position [2516, 0]
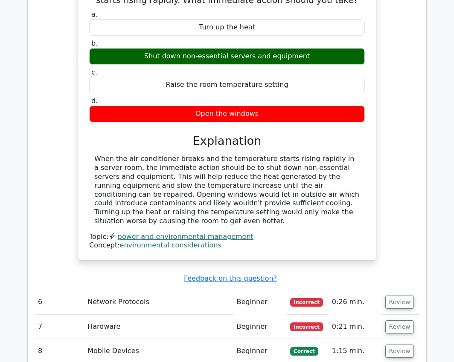
click at [399, 290] on td "Review" at bounding box center [401, 302] width 38 height 24
click at [402, 296] on button "Review" at bounding box center [399, 302] width 29 height 13
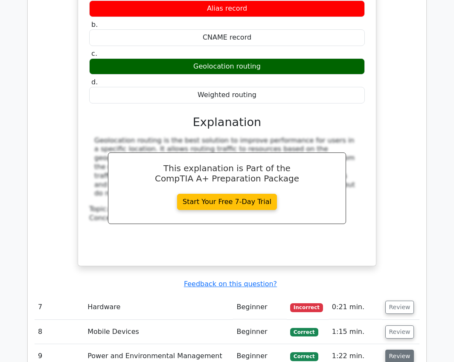
scroll to position [2899, 0]
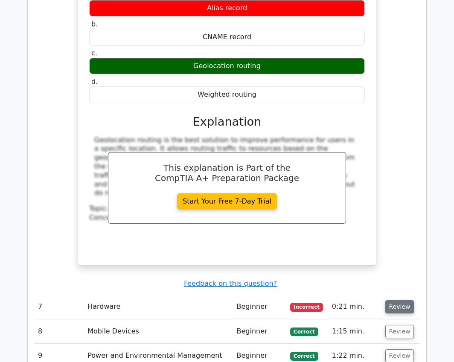
click at [401, 301] on button "Review" at bounding box center [399, 307] width 29 height 13
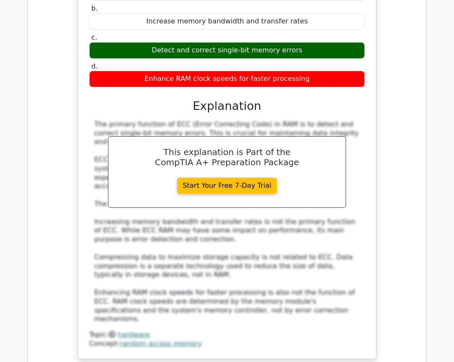
scroll to position [3411, 0]
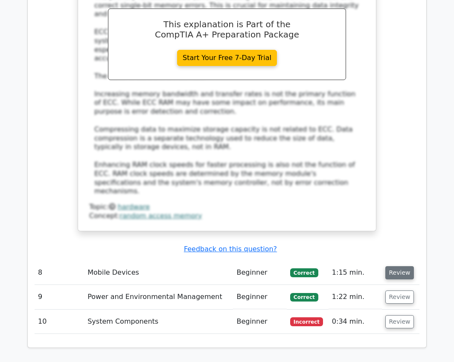
click at [389, 266] on button "Review" at bounding box center [399, 272] width 29 height 13
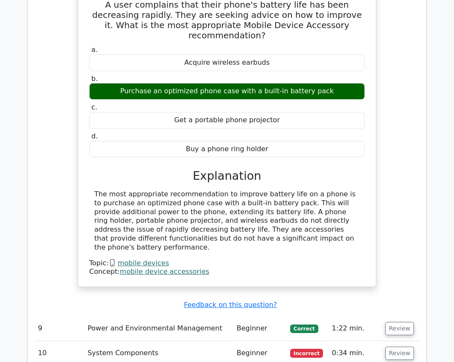
scroll to position [3752, 0]
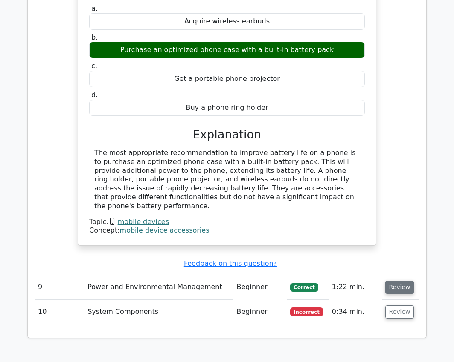
click at [390, 281] on button "Review" at bounding box center [399, 287] width 29 height 13
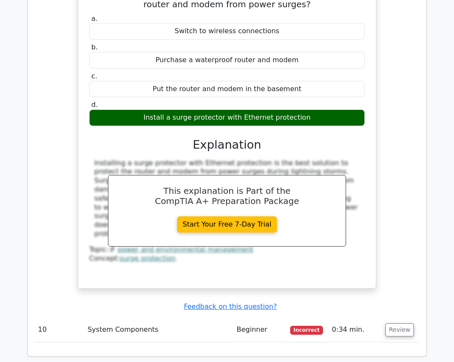
scroll to position [4136, 0]
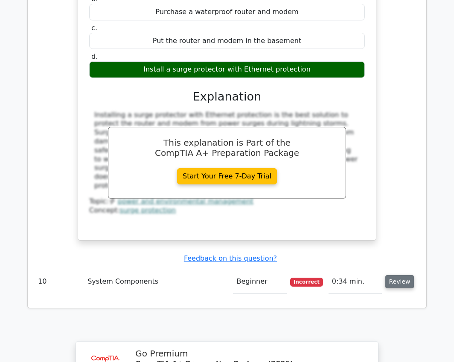
click at [395, 275] on button "Review" at bounding box center [399, 281] width 29 height 13
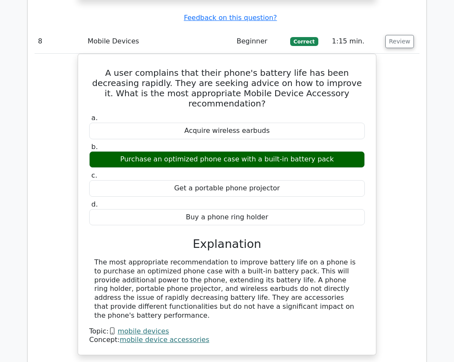
scroll to position [3624, 0]
